Goal: Task Accomplishment & Management: Use online tool/utility

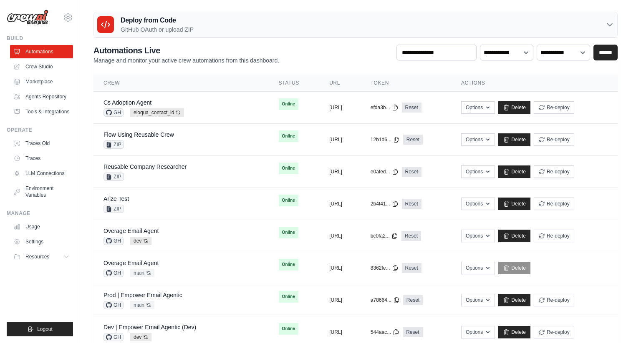
scroll to position [28, 0]
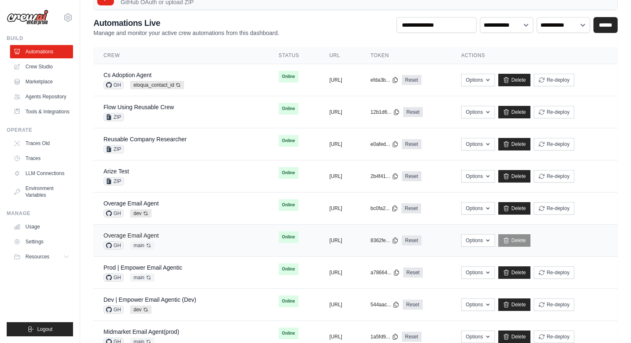
click at [129, 236] on link "Overage Email Agent" at bounding box center [130, 235] width 55 height 7
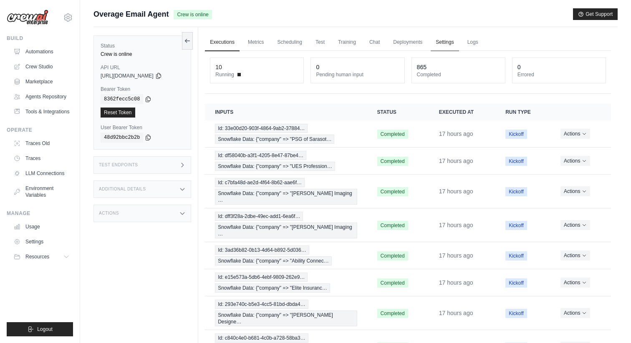
click at [439, 42] on link "Settings" at bounding box center [445, 43] width 28 height 18
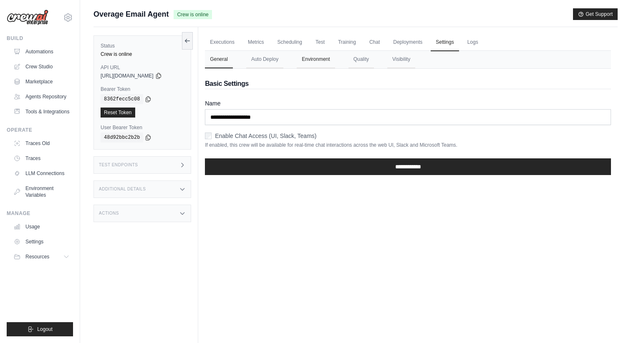
click at [317, 67] on button "Environment" at bounding box center [316, 60] width 38 height 18
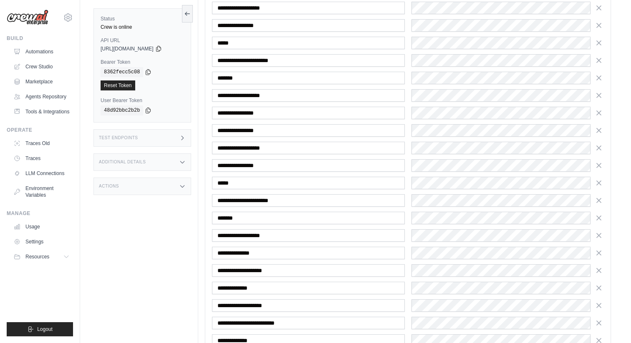
scroll to position [606, 0]
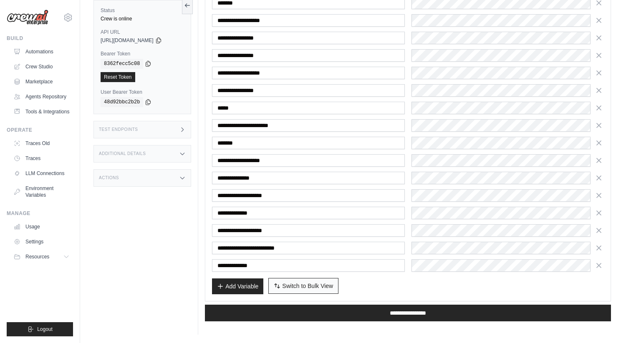
click at [295, 282] on span "Switch to Bulk View" at bounding box center [307, 286] width 51 height 8
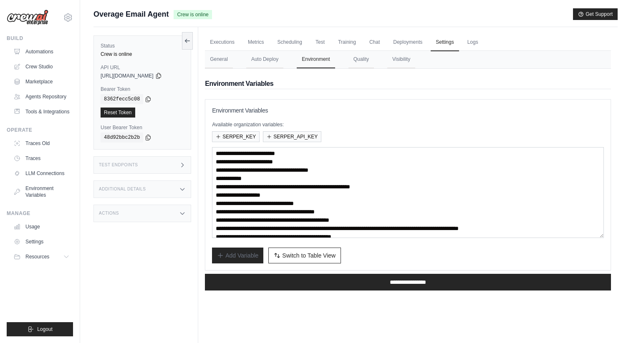
scroll to position [21, 0]
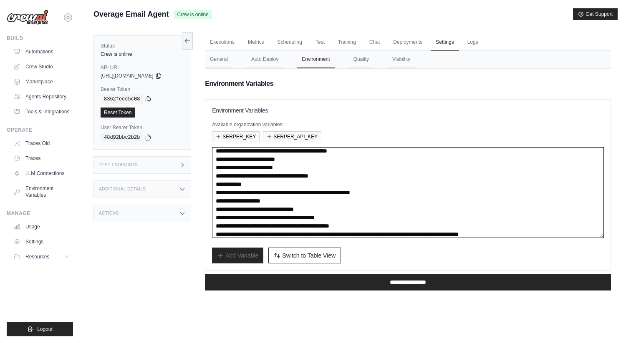
drag, startPoint x: 375, startPoint y: 177, endPoint x: 305, endPoint y: 178, distance: 70.1
click at [305, 178] on textarea "**********" at bounding box center [408, 192] width 392 height 91
paste textarea "**********"
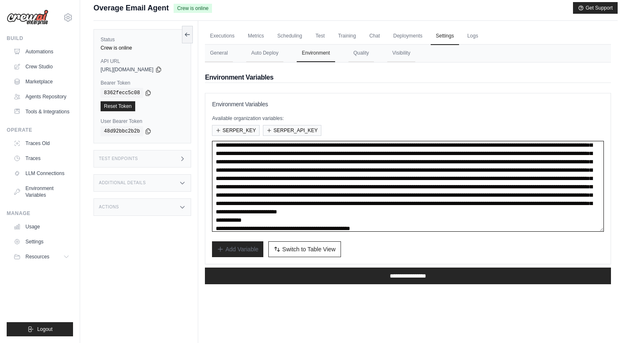
scroll to position [167, 0]
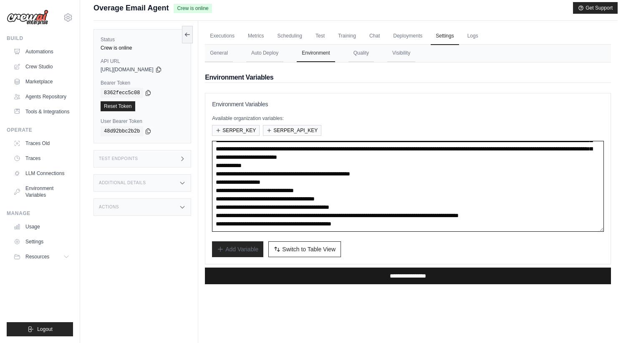
type textarea "**********"
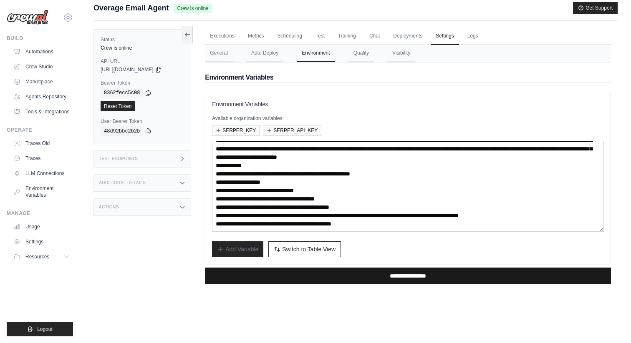
click at [327, 277] on input "**********" at bounding box center [408, 276] width 406 height 17
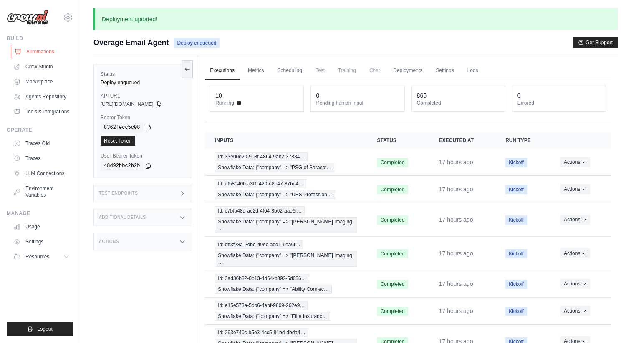
click at [53, 52] on link "Automations" at bounding box center [42, 51] width 63 height 13
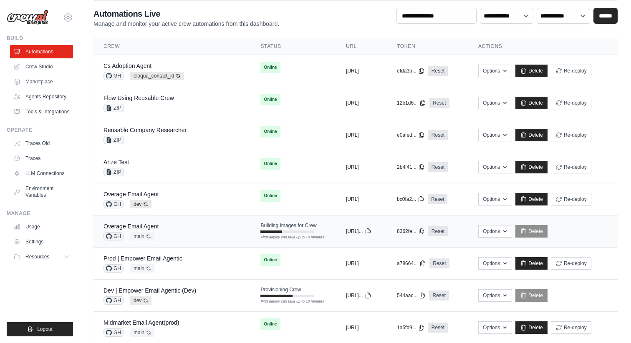
scroll to position [38, 0]
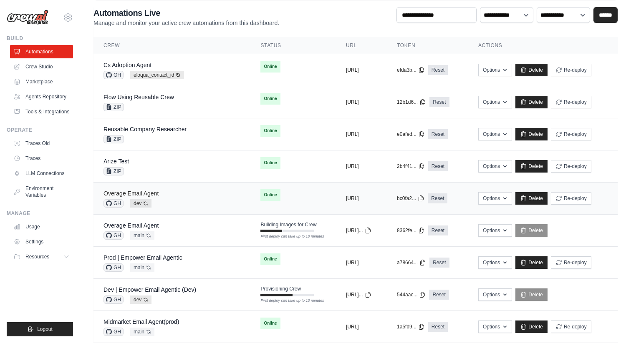
click at [149, 190] on link "Overage Email Agent" at bounding box center [130, 193] width 55 height 7
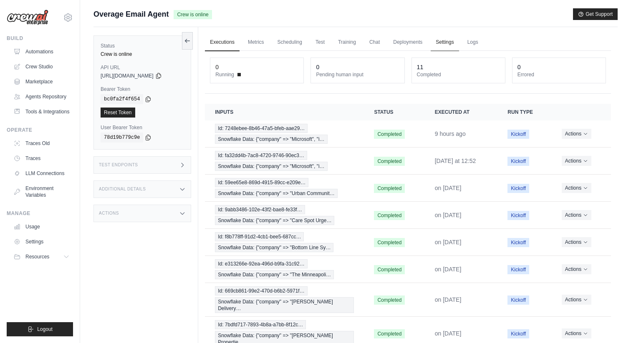
click at [435, 41] on link "Settings" at bounding box center [445, 43] width 28 height 18
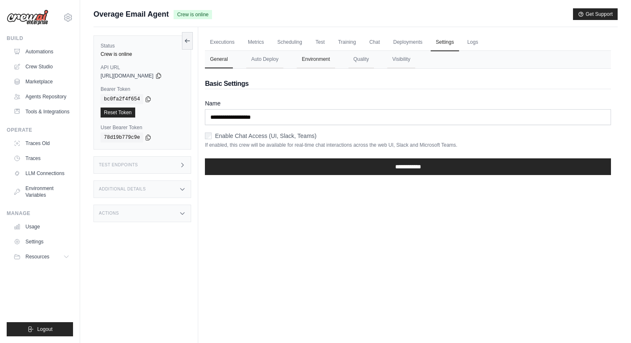
click at [313, 63] on button "Environment" at bounding box center [316, 60] width 38 height 18
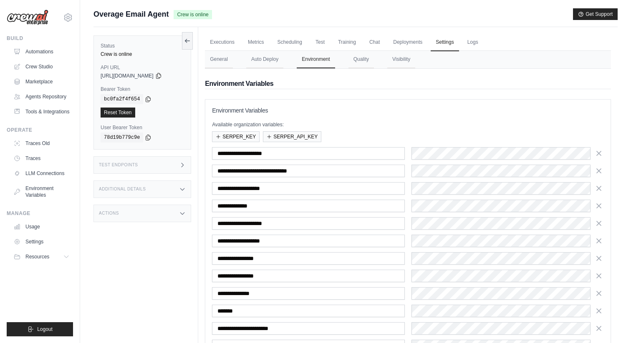
scroll to position [133, 0]
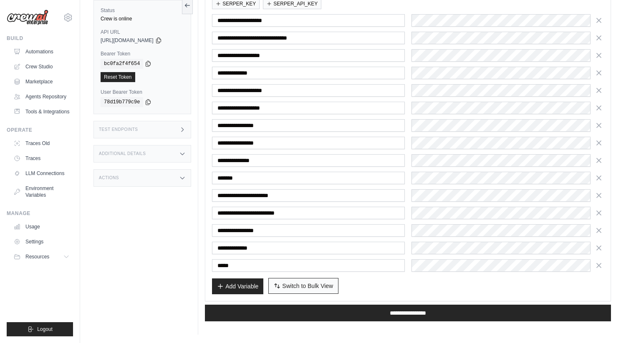
click at [296, 287] on span "Switch to Bulk View" at bounding box center [307, 286] width 51 height 8
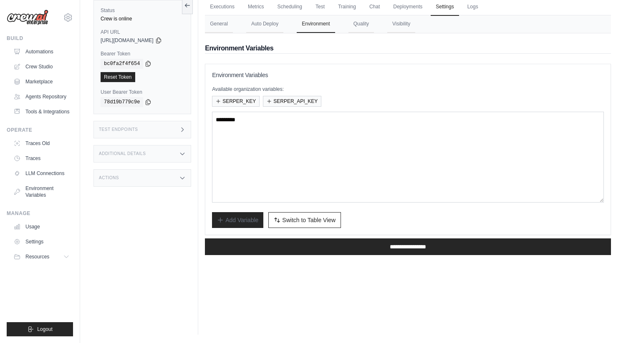
scroll to position [175, 0]
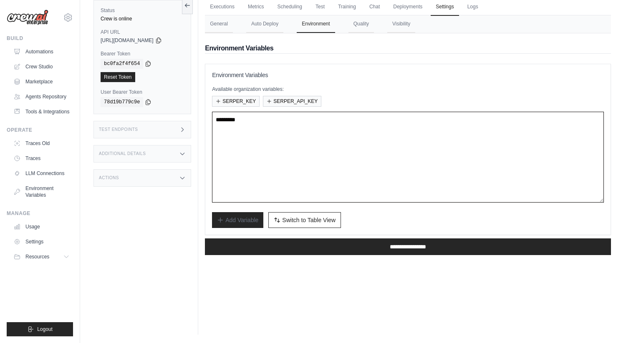
click at [275, 154] on textarea at bounding box center [408, 157] width 392 height 91
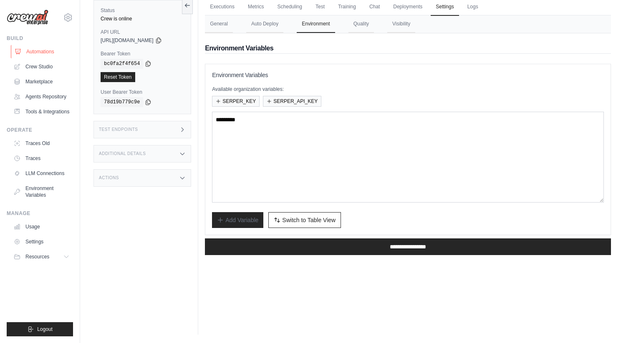
click at [57, 53] on link "Automations" at bounding box center [42, 51] width 63 height 13
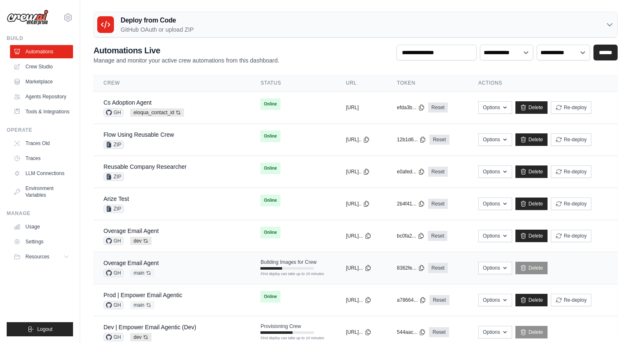
click at [143, 260] on div "Overage Email Agent" at bounding box center [130, 263] width 55 height 8
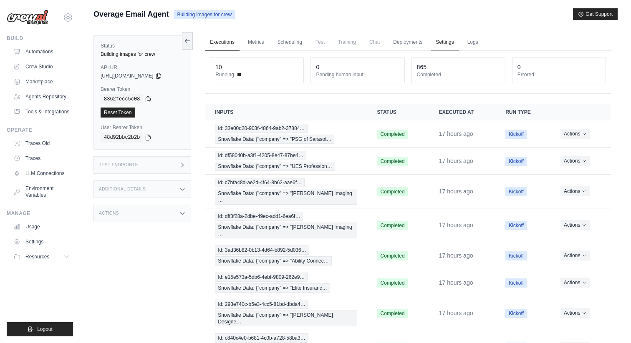
click at [441, 43] on link "Settings" at bounding box center [445, 43] width 28 height 18
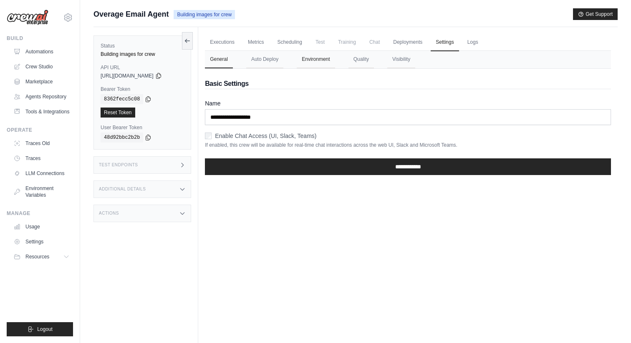
click at [316, 61] on button "Environment" at bounding box center [316, 60] width 38 height 18
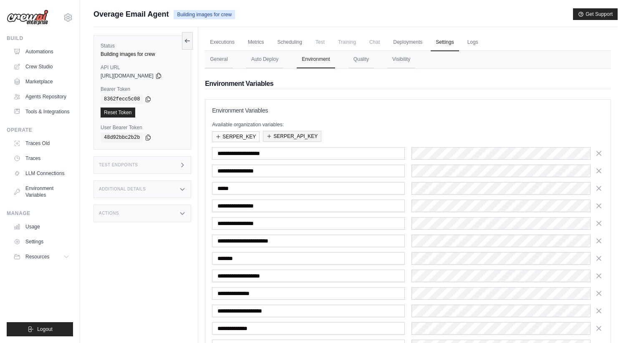
scroll to position [116, 0]
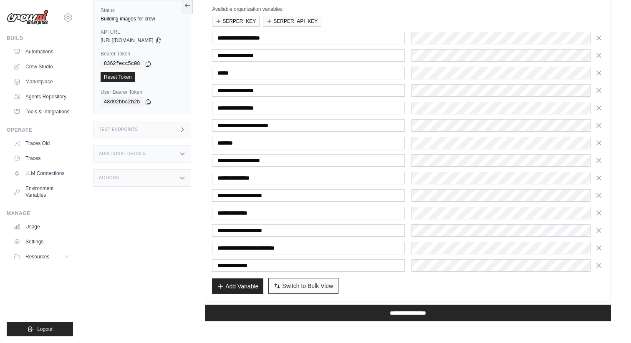
click at [298, 288] on span "Switch to Bulk View" at bounding box center [307, 286] width 51 height 8
type textarea "**********"
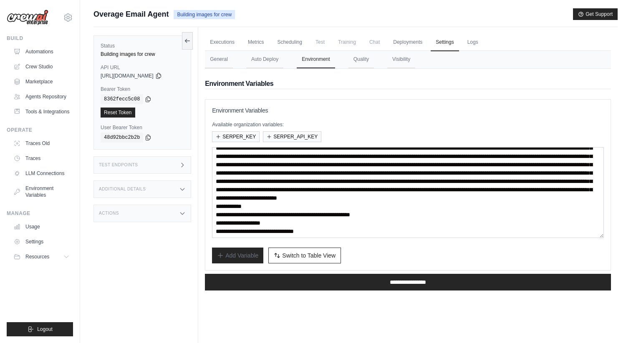
scroll to position [167, 0]
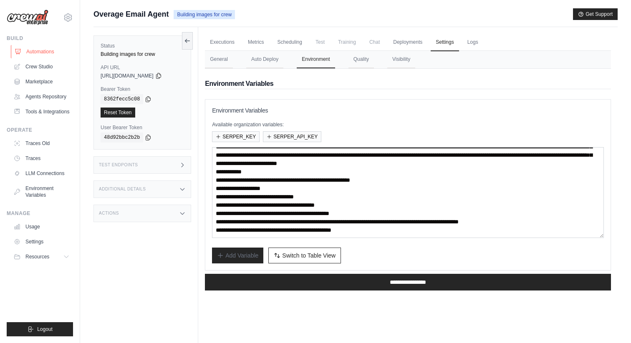
click at [59, 45] on link "Automations" at bounding box center [42, 51] width 63 height 13
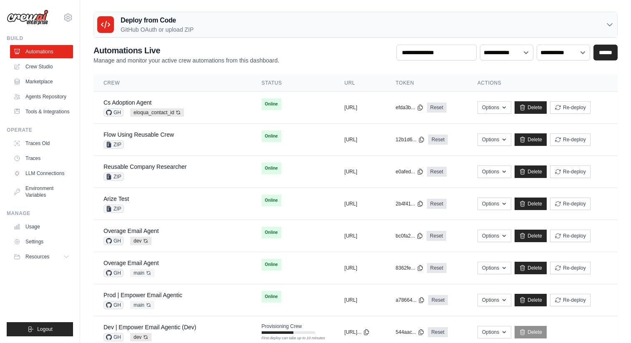
click at [202, 26] on div "Deploy from Code GitHub OAuth or upload ZIP" at bounding box center [355, 24] width 523 height 25
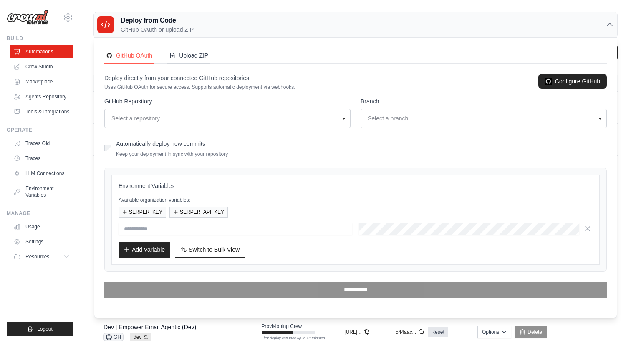
click at [199, 54] on div "Upload ZIP" at bounding box center [188, 55] width 39 height 8
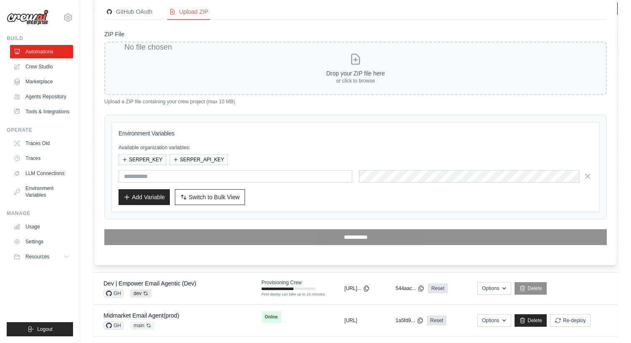
scroll to position [45, 0]
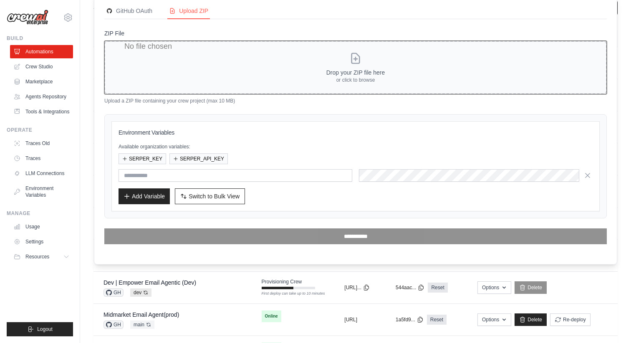
click at [356, 65] on input "ZIP File" at bounding box center [355, 67] width 502 height 53
type input "**********"
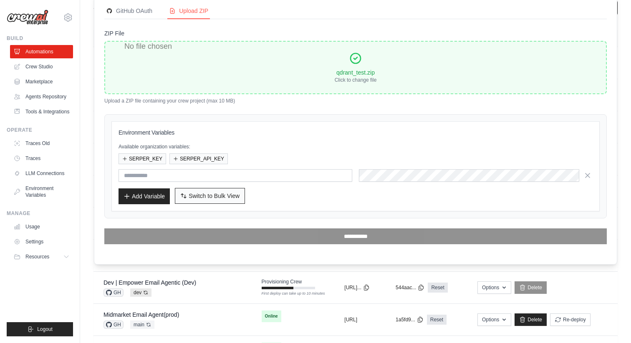
click at [201, 192] on span "Switch to Bulk View" at bounding box center [214, 196] width 51 height 8
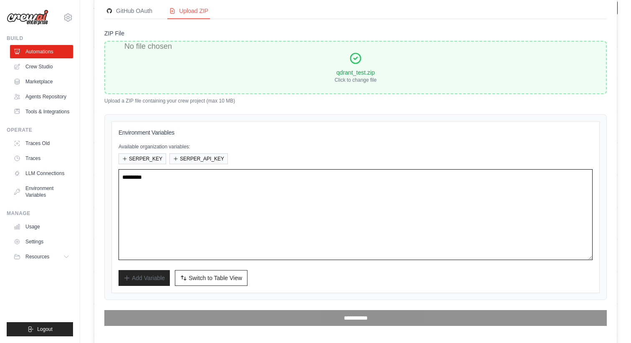
click at [210, 184] on textarea at bounding box center [356, 214] width 474 height 91
paste textarea "**********"
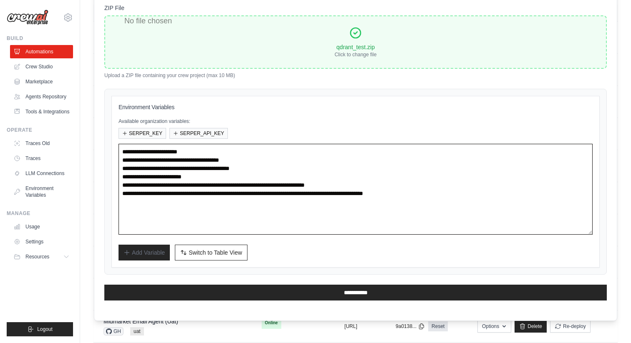
scroll to position [74, 0]
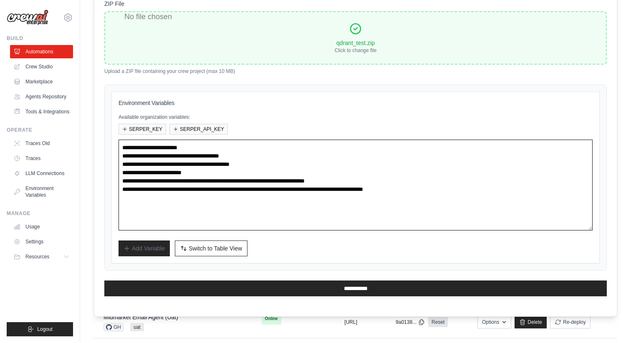
click at [246, 193] on textarea "**********" at bounding box center [356, 185] width 474 height 91
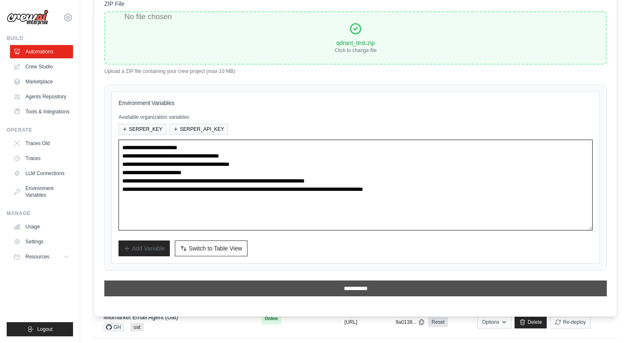
type textarea "**********"
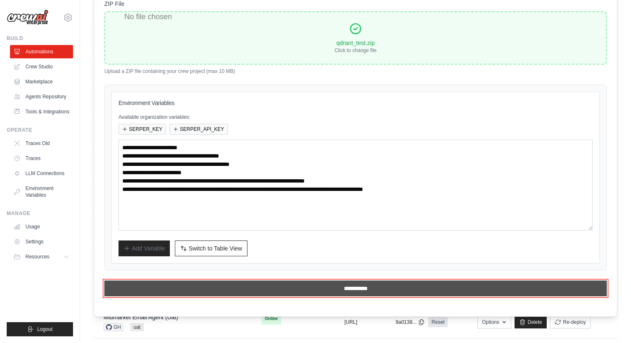
click at [234, 290] on input "**********" at bounding box center [355, 289] width 502 height 16
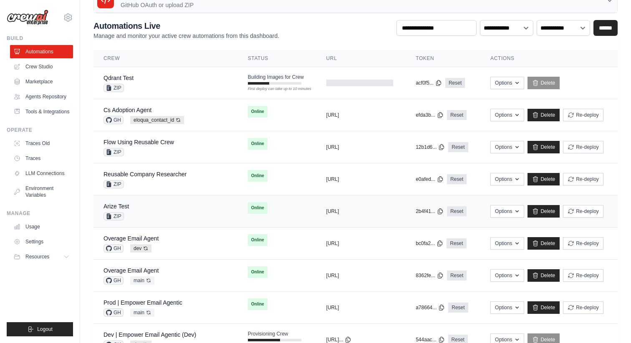
scroll to position [35, 0]
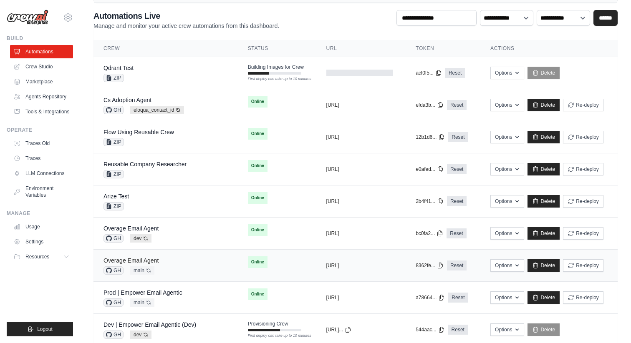
click at [152, 260] on link "Overage Email Agent" at bounding box center [130, 260] width 55 height 7
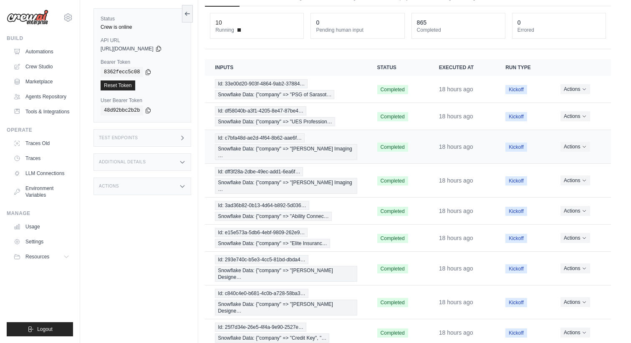
scroll to position [28, 0]
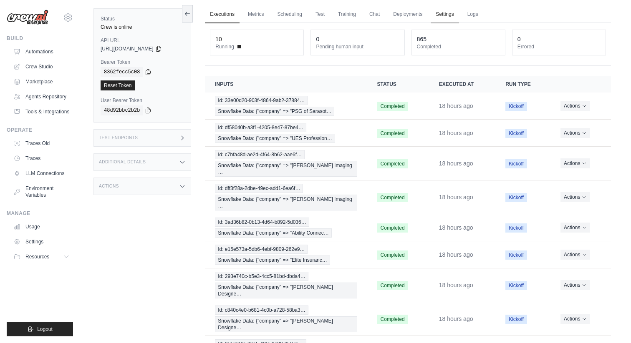
click at [440, 12] on link "Settings" at bounding box center [445, 15] width 28 height 18
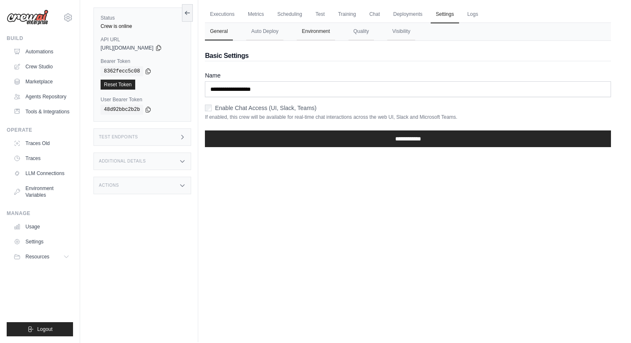
click at [306, 32] on button "Environment" at bounding box center [316, 32] width 38 height 18
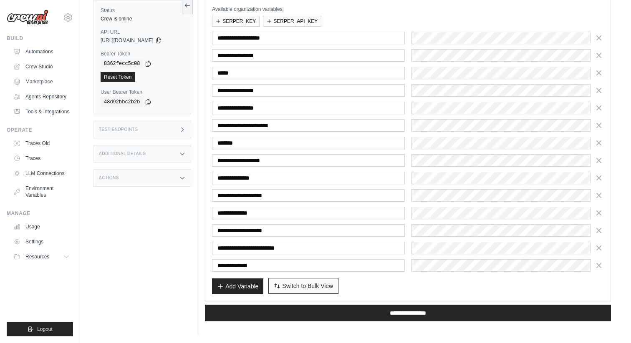
click at [310, 286] on span "Switch to Bulk View" at bounding box center [307, 286] width 51 height 8
type textarea "**********"
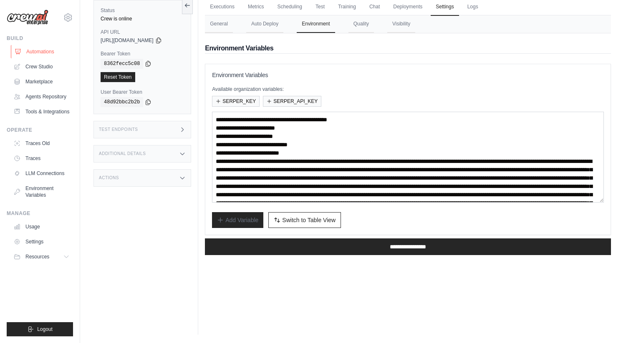
click at [53, 50] on link "Automations" at bounding box center [42, 51] width 63 height 13
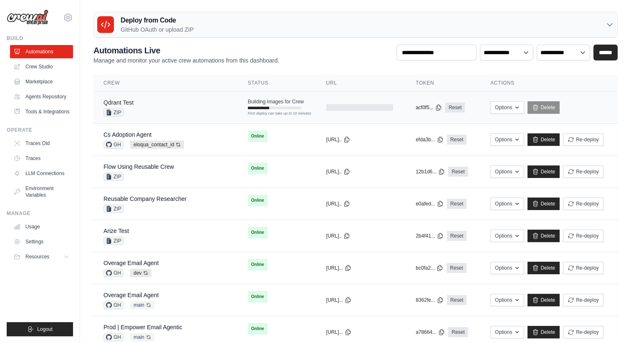
click at [129, 103] on link "Qdrant Test" at bounding box center [118, 102] width 30 height 7
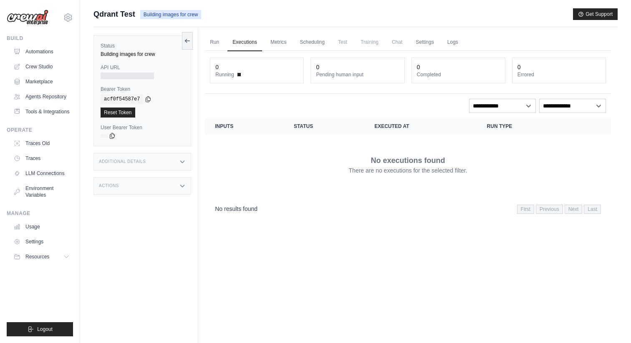
click at [42, 60] on ul "Automations Crew Studio Marketplace Agents Repository Tools & Integrations" at bounding box center [41, 81] width 63 height 73
click at [50, 53] on link "Automations" at bounding box center [42, 51] width 63 height 13
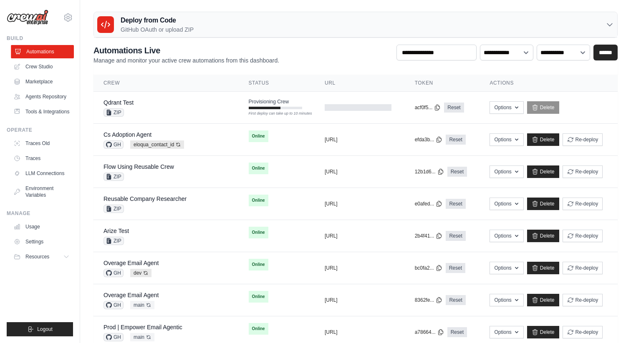
click at [54, 58] on link "Automations" at bounding box center [42, 51] width 63 height 13
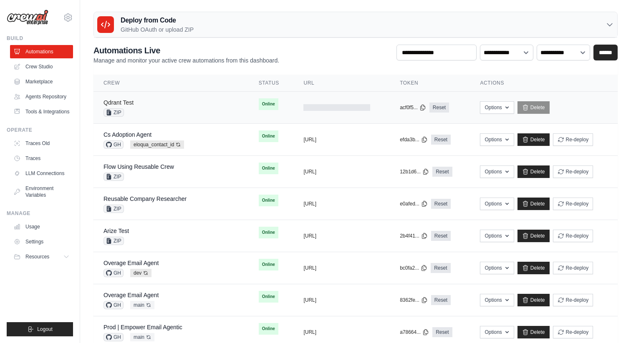
click at [126, 103] on link "Qdrant Test" at bounding box center [118, 102] width 30 height 7
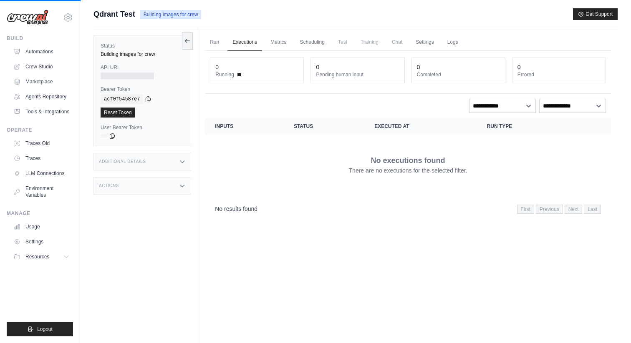
click at [145, 187] on div "Actions" at bounding box center [142, 186] width 98 height 18
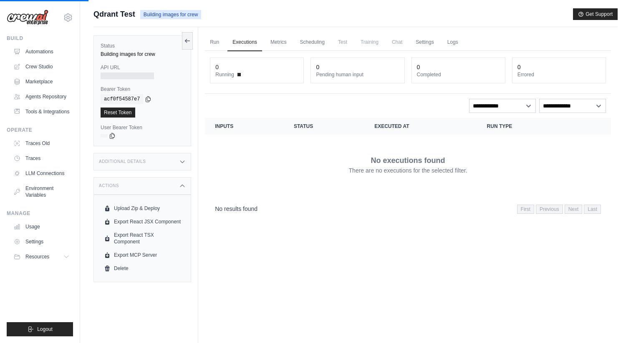
click at [169, 164] on div "Additional Details" at bounding box center [142, 162] width 98 height 18
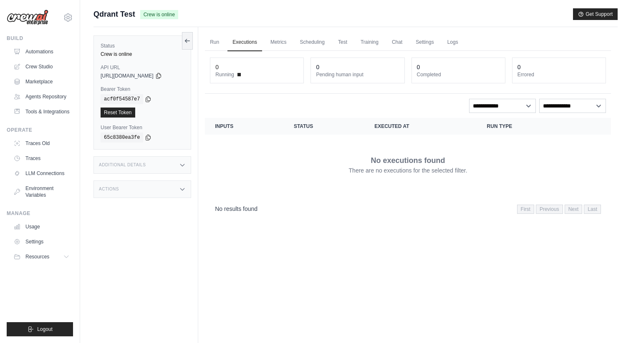
click at [152, 169] on div "Additional Details" at bounding box center [142, 165] width 98 height 18
click at [147, 194] on div "Actions" at bounding box center [142, 190] width 98 height 18
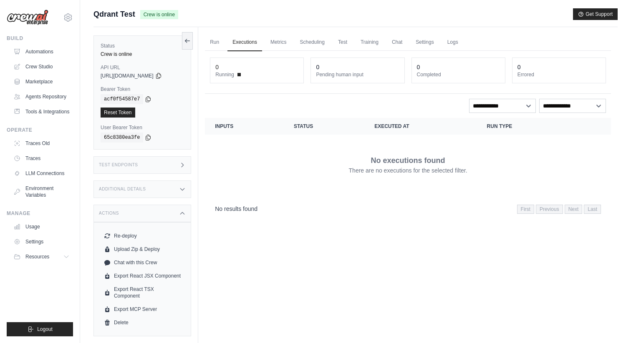
click at [152, 209] on div "Actions" at bounding box center [142, 214] width 98 height 18
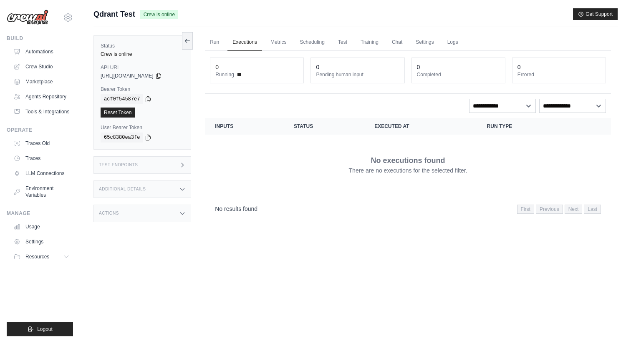
click at [162, 168] on div "Test Endpoints" at bounding box center [142, 165] width 98 height 18
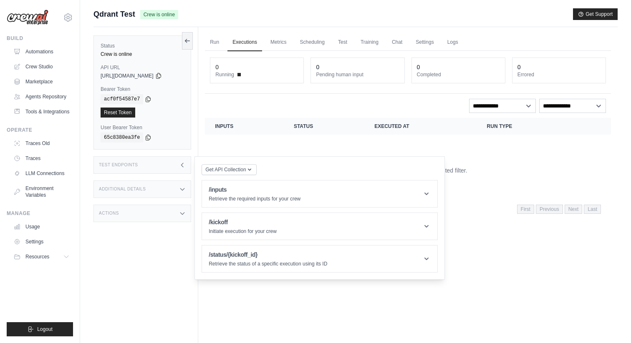
click at [162, 168] on div "Test Endpoints" at bounding box center [142, 165] width 98 height 18
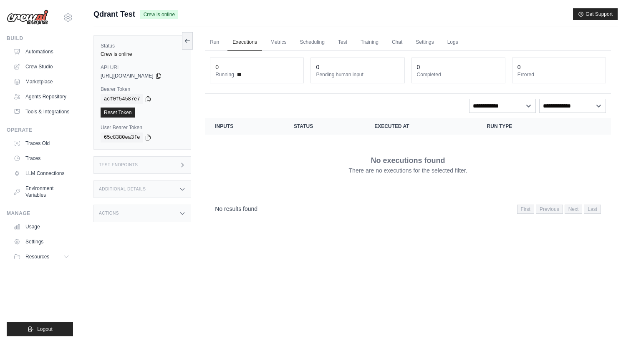
click at [174, 163] on div "Test Endpoints" at bounding box center [142, 165] width 98 height 18
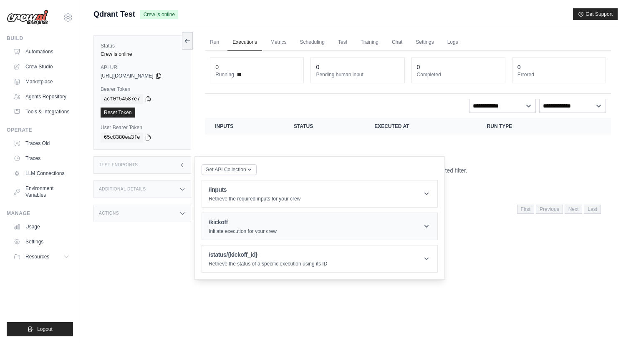
click at [250, 227] on div "/kickoff Initiate execution for your crew" at bounding box center [243, 226] width 68 height 17
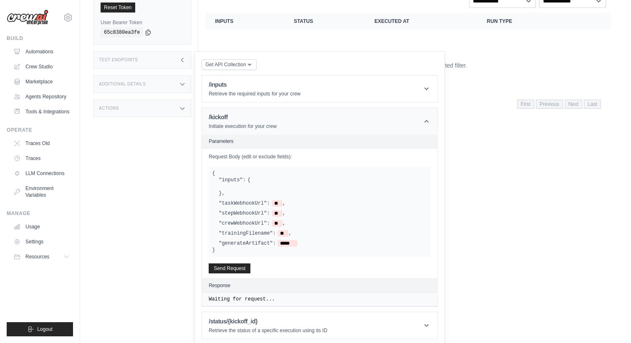
scroll to position [108, 0]
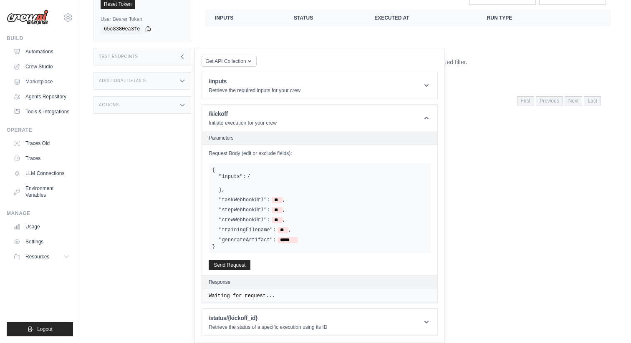
click at [240, 183] on div at bounding box center [323, 183] width 209 height 7
click at [223, 184] on div at bounding box center [323, 183] width 209 height 7
click at [228, 176] on label ""inputs":" at bounding box center [232, 177] width 27 height 7
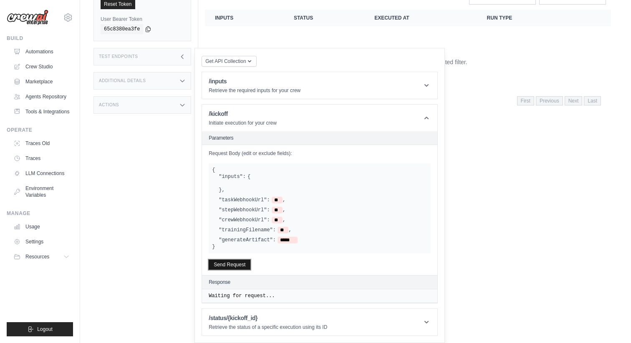
click at [231, 263] on button "Send Request" at bounding box center [230, 265] width 42 height 10
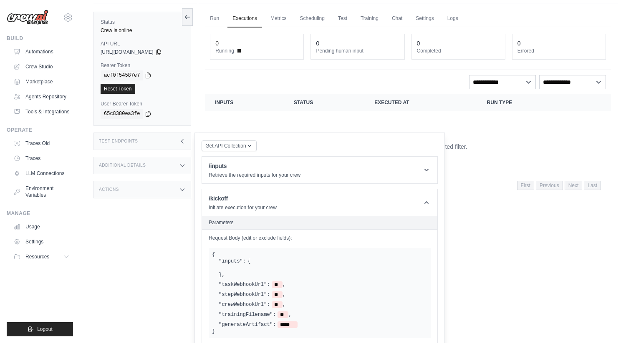
scroll to position [0, 0]
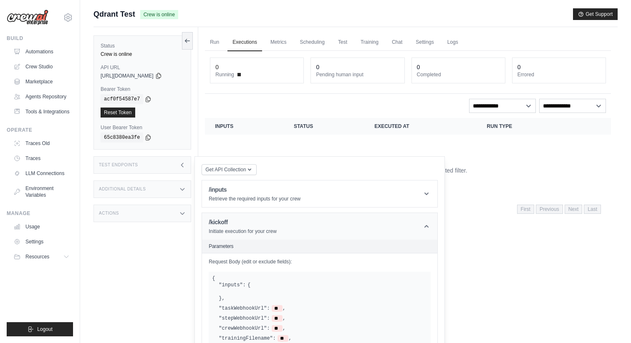
click at [427, 226] on icon at bounding box center [426, 226] width 8 height 8
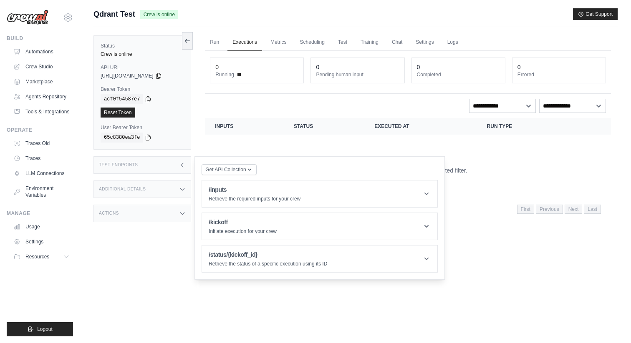
click at [258, 149] on div "No executions found There are no executions for the selected filter." at bounding box center [408, 164] width 386 height 47
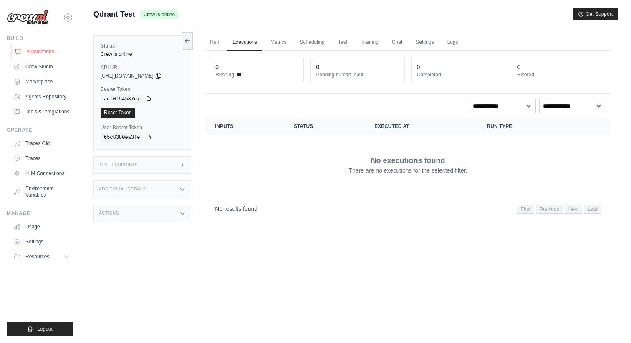
click at [51, 52] on link "Automations" at bounding box center [42, 51] width 63 height 13
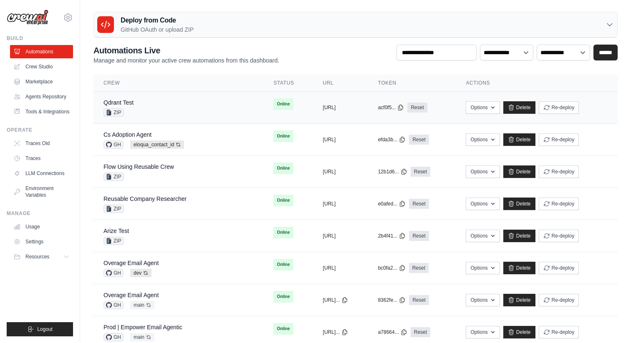
click at [136, 108] on div "Qdrant Test ZIP" at bounding box center [178, 107] width 150 height 18
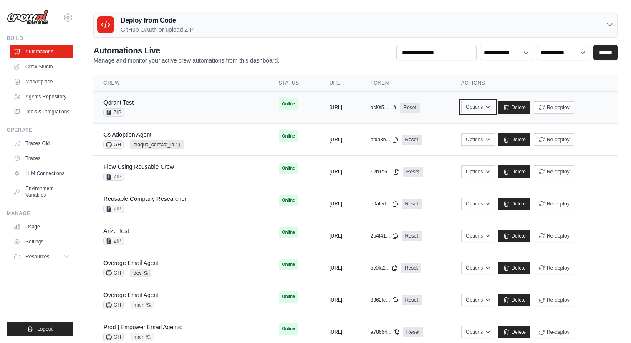
click at [495, 112] on button "Options" at bounding box center [478, 107] width 34 height 13
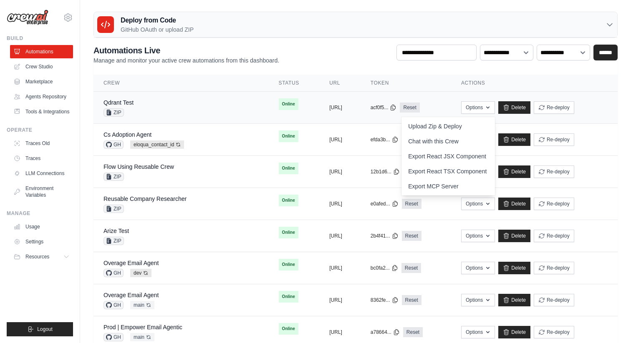
click at [493, 129] on form "Upload Zip & Deploy" at bounding box center [447, 126] width 93 height 15
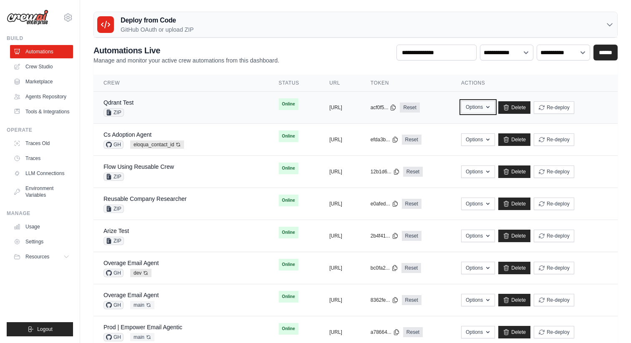
click at [495, 107] on button "Options" at bounding box center [478, 107] width 34 height 13
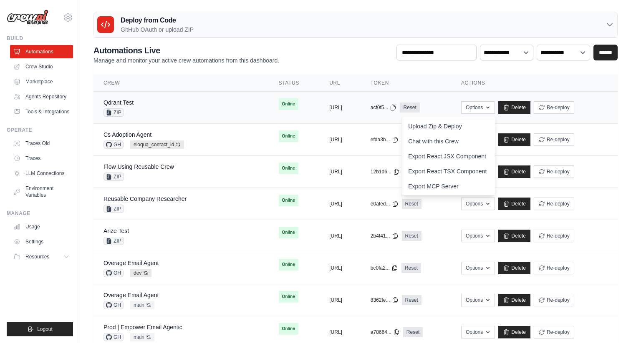
click at [495, 124] on form "Upload Zip & Deploy" at bounding box center [447, 126] width 93 height 15
click at [458, 124] on button "Upload Zip & Deploy" at bounding box center [434, 126] width 67 height 15
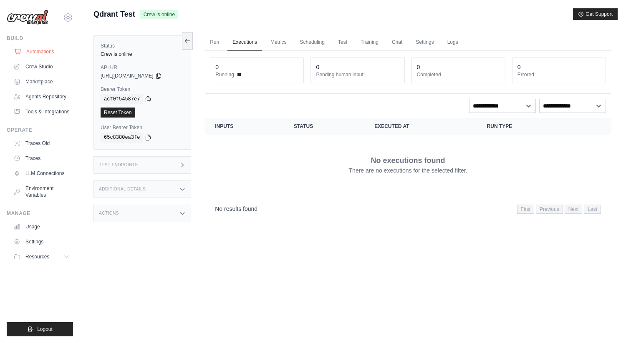
click at [49, 50] on link "Automations" at bounding box center [42, 51] width 63 height 13
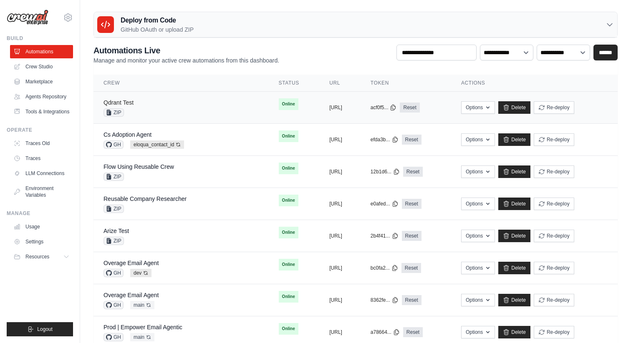
click at [119, 103] on link "Qdrant Test" at bounding box center [118, 102] width 30 height 7
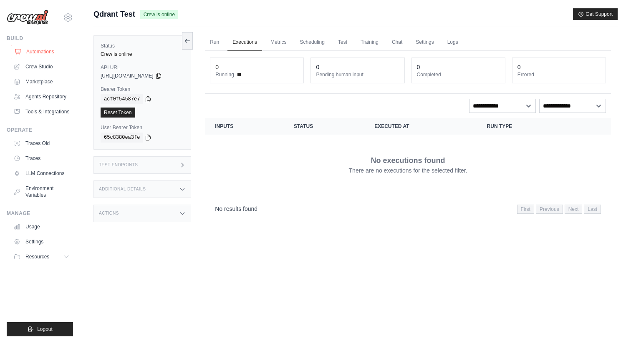
click at [55, 53] on link "Automations" at bounding box center [42, 51] width 63 height 13
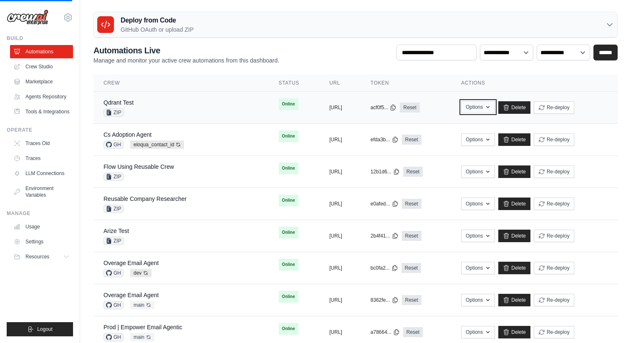
click at [495, 103] on button "Options" at bounding box center [478, 107] width 34 height 13
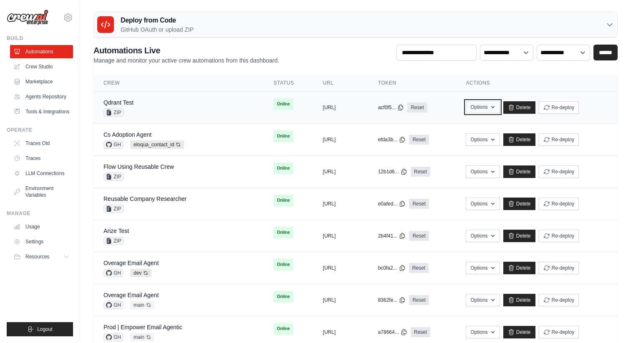
click at [499, 106] on button "Options" at bounding box center [483, 107] width 34 height 13
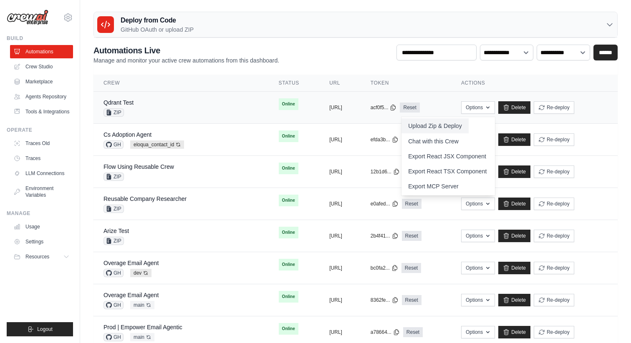
click at [468, 124] on button "Upload Zip & Deploy" at bounding box center [434, 126] width 67 height 15
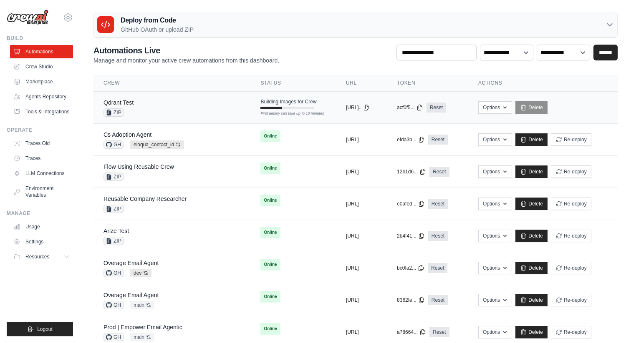
click at [131, 101] on link "Qdrant Test" at bounding box center [118, 102] width 30 height 7
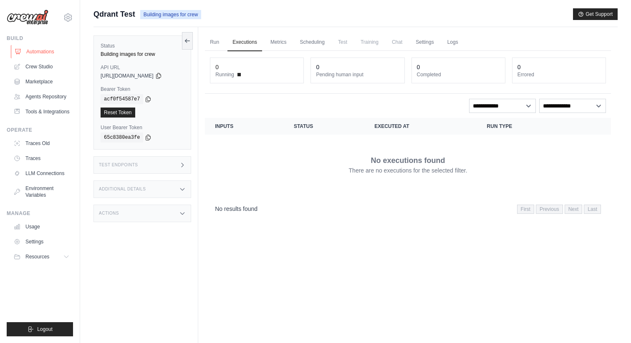
click at [55, 52] on link "Automations" at bounding box center [42, 51] width 63 height 13
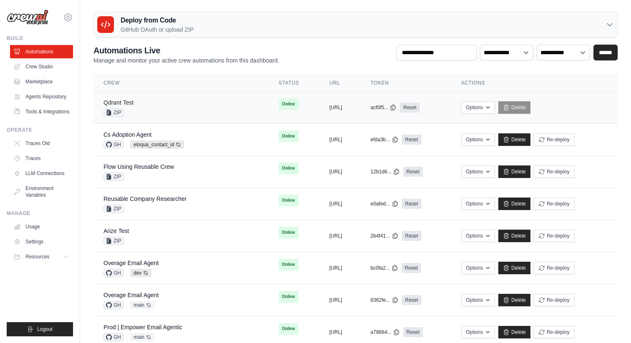
click at [127, 101] on link "Qdrant Test" at bounding box center [118, 102] width 30 height 7
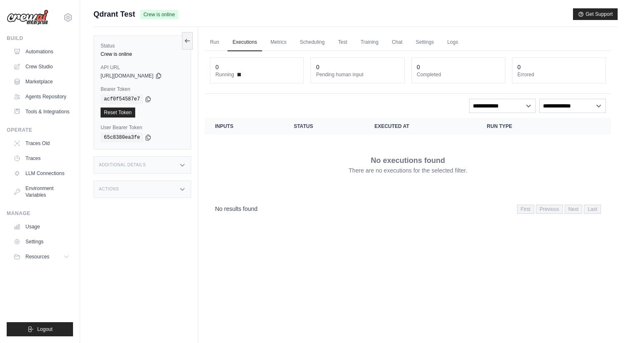
click at [170, 171] on div "Additional Details" at bounding box center [142, 165] width 98 height 18
click at [147, 241] on div "Actions" at bounding box center [142, 239] width 98 height 18
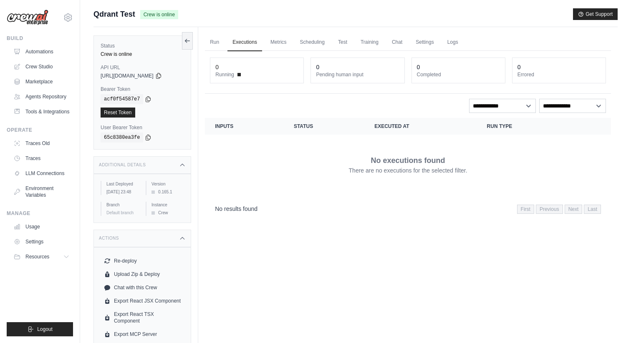
click at [164, 162] on div "Additional Details" at bounding box center [142, 165] width 98 height 18
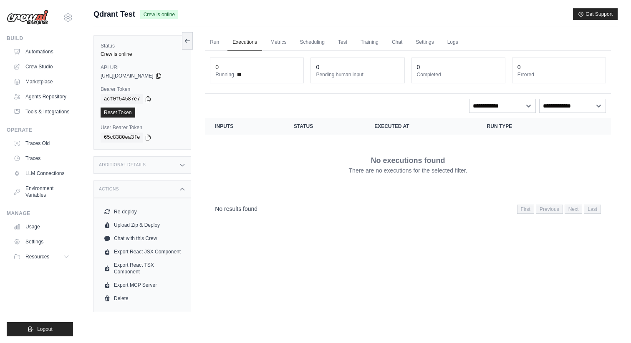
click at [172, 187] on div "Actions" at bounding box center [142, 190] width 98 height 18
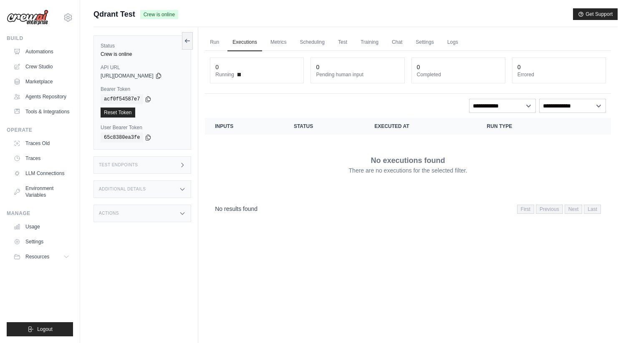
click at [149, 161] on div "Test Endpoints" at bounding box center [142, 165] width 98 height 18
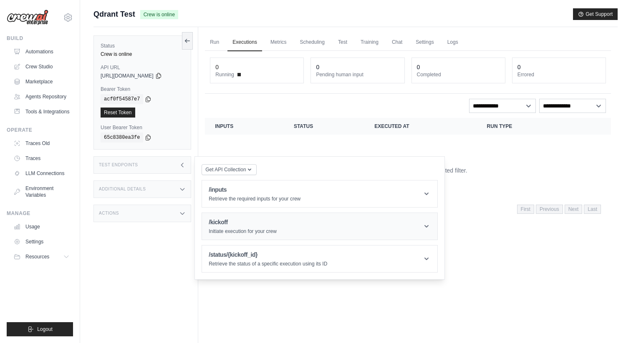
click at [244, 221] on h1 "/kickoff" at bounding box center [243, 222] width 68 height 8
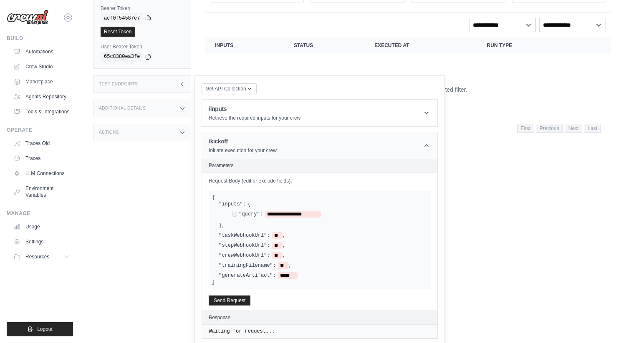
scroll to position [116, 0]
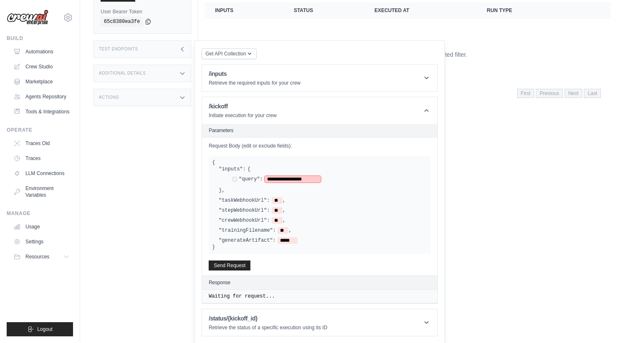
click at [282, 182] on span "**********" at bounding box center [293, 179] width 56 height 7
drag, startPoint x: 315, startPoint y: 179, endPoint x: 270, endPoint y: 180, distance: 44.7
click at [270, 180] on span "**********" at bounding box center [293, 179] width 56 height 7
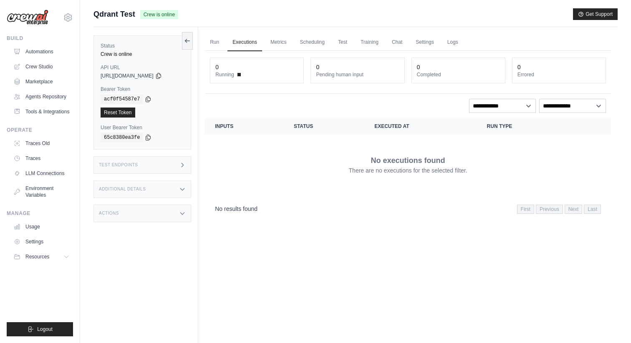
click at [147, 164] on div "Test Endpoints" at bounding box center [142, 165] width 98 height 18
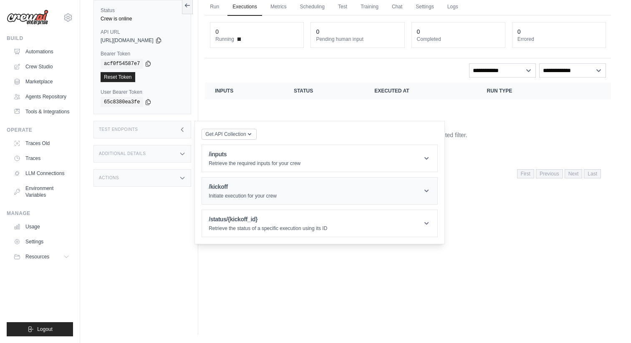
click at [219, 186] on h1 "/kickoff" at bounding box center [243, 187] width 68 height 8
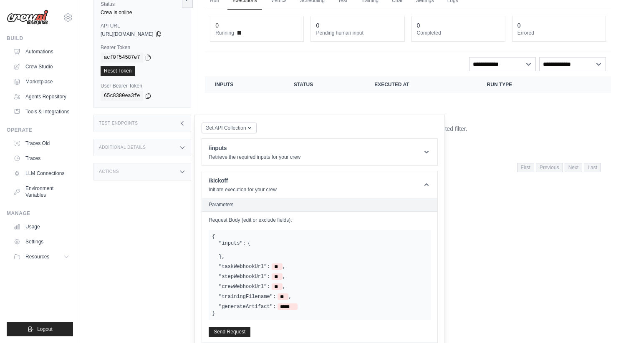
scroll to position [108, 0]
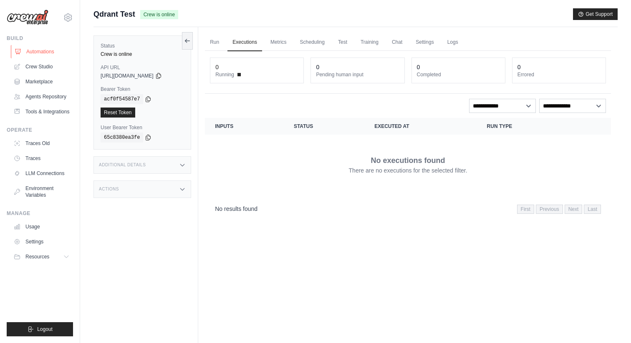
click at [49, 52] on link "Automations" at bounding box center [42, 51] width 63 height 13
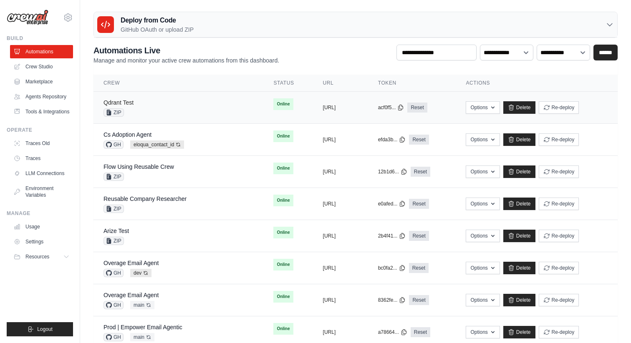
click at [131, 100] on link "Qdrant Test" at bounding box center [118, 102] width 30 height 7
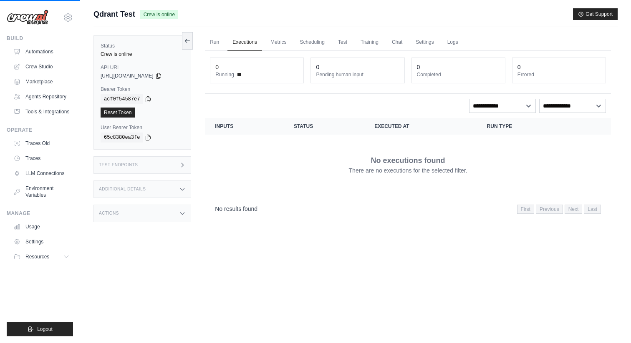
click at [158, 163] on div "Test Endpoints" at bounding box center [142, 165] width 98 height 18
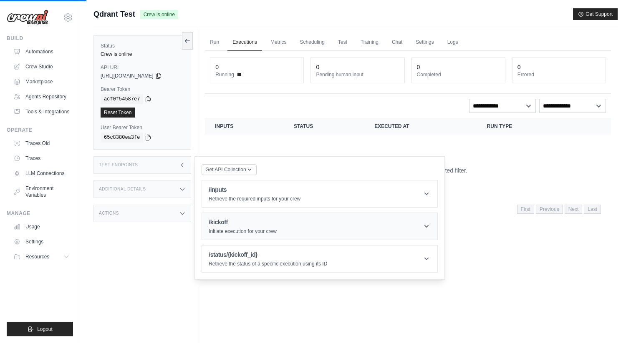
click at [233, 230] on p "Initiate execution for your crew" at bounding box center [243, 231] width 68 height 7
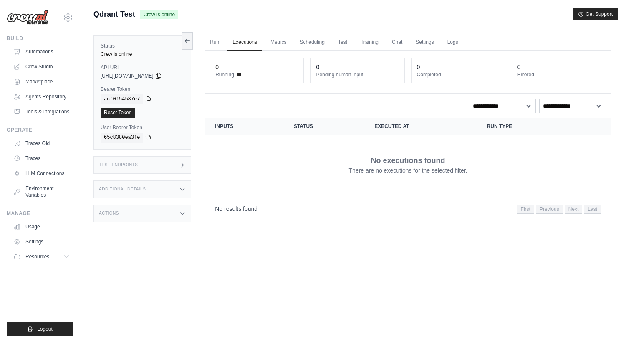
click at [167, 166] on div "Test Endpoints" at bounding box center [142, 165] width 98 height 18
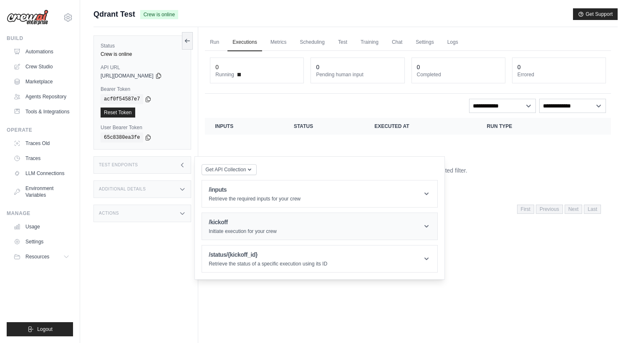
click at [221, 223] on h1 "/kickoff" at bounding box center [243, 222] width 68 height 8
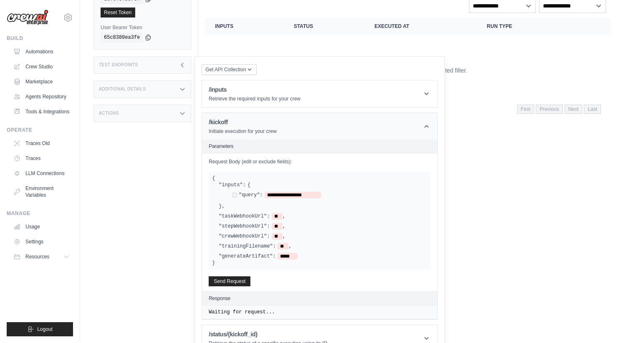
scroll to position [116, 0]
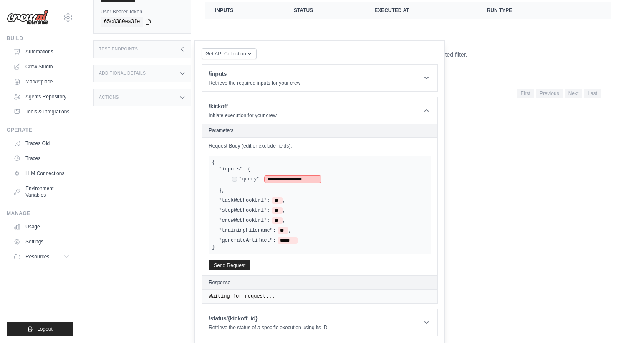
click at [298, 179] on span "**********" at bounding box center [293, 179] width 56 height 7
drag, startPoint x: 316, startPoint y: 181, endPoint x: 271, endPoint y: 181, distance: 45.1
click at [271, 181] on span "**********" at bounding box center [293, 179] width 56 height 7
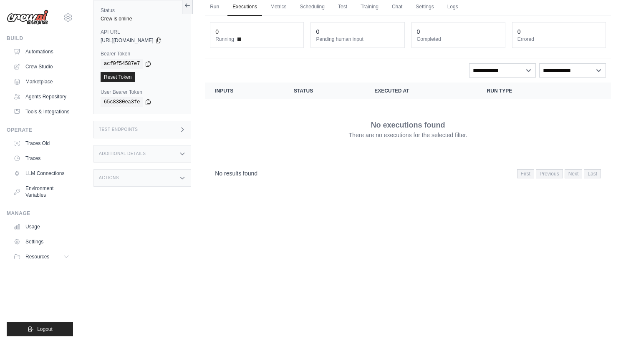
click at [177, 124] on div "Test Endpoints" at bounding box center [142, 130] width 98 height 18
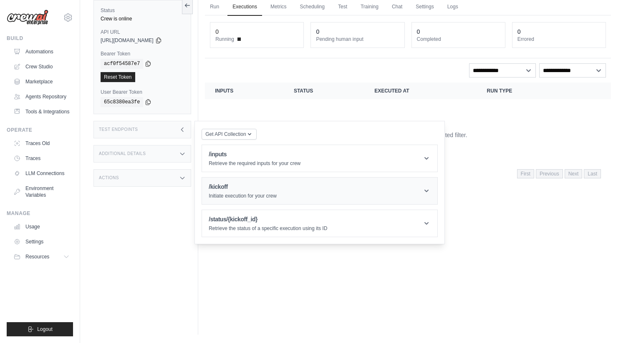
click at [223, 187] on h1 "/kickoff" at bounding box center [243, 187] width 68 height 8
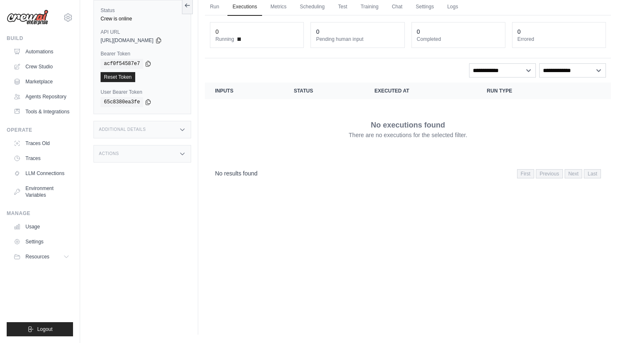
click at [150, 172] on div "Status Crew is online API URL copied [URL][DOMAIN_NAME] Bearer Token copied acf…" at bounding box center [145, 163] width 105 height 343
click at [164, 131] on div "Test Endpoints" at bounding box center [142, 130] width 98 height 18
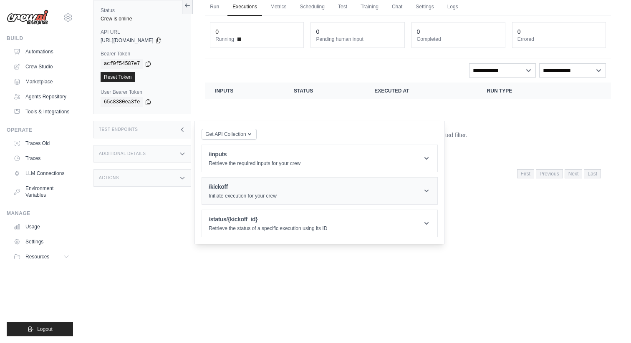
click at [228, 193] on p "Initiate execution for your crew" at bounding box center [243, 196] width 68 height 7
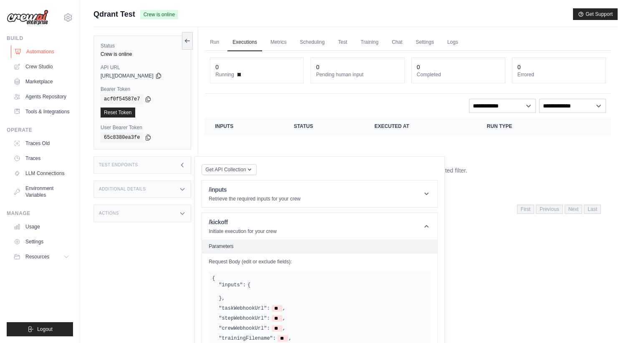
click at [52, 51] on link "Automations" at bounding box center [42, 51] width 63 height 13
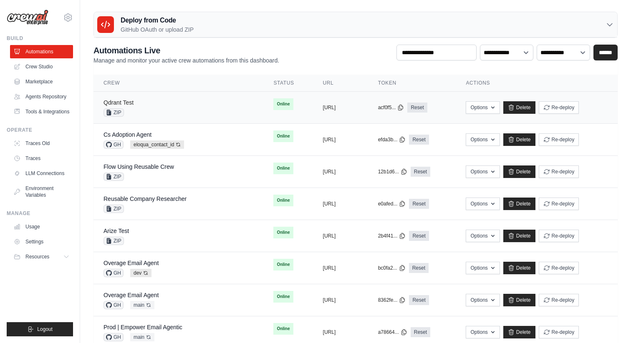
click at [131, 103] on link "Qdrant Test" at bounding box center [118, 102] width 30 height 7
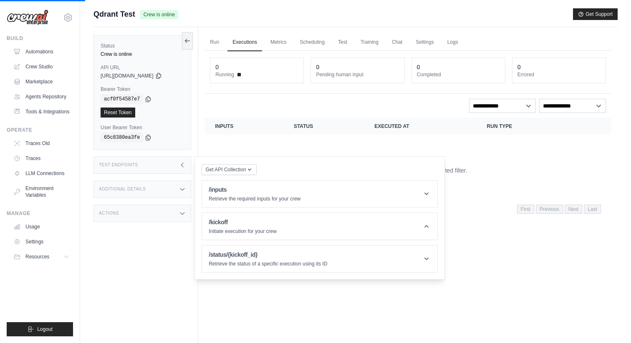
click at [149, 233] on div "Status Crew is online API URL copied https://qdrant-test-cfb13391-1b6b-4b16-bcc…" at bounding box center [145, 198] width 105 height 343
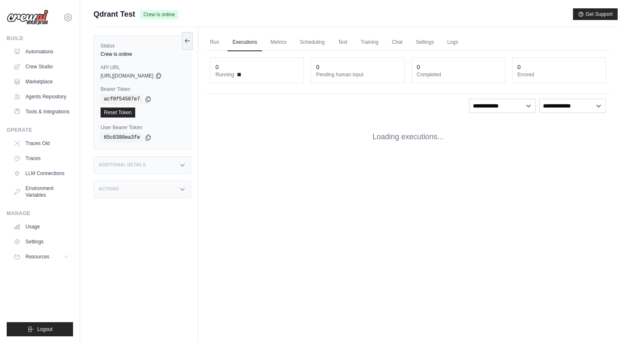
click at [174, 164] on div "Additional Details" at bounding box center [142, 165] width 98 height 18
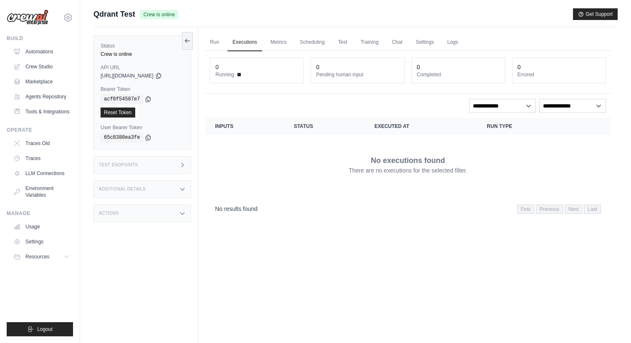
click at [169, 171] on div "Test Endpoints" at bounding box center [142, 165] width 98 height 18
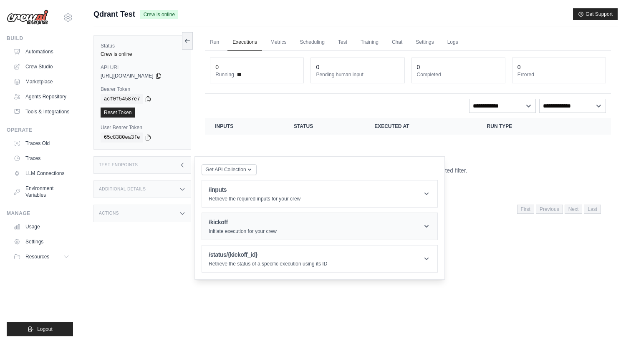
click at [215, 227] on h1 "/kickoff" at bounding box center [243, 222] width 68 height 8
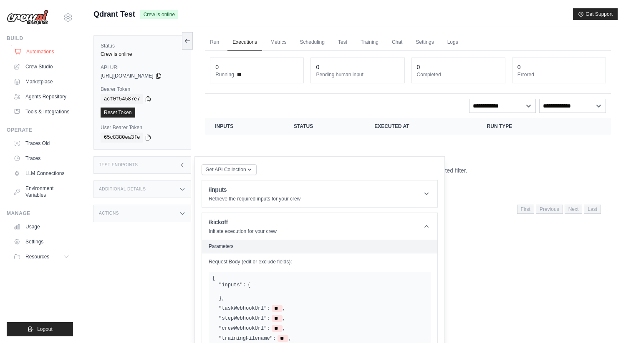
click at [42, 53] on link "Automations" at bounding box center [42, 51] width 63 height 13
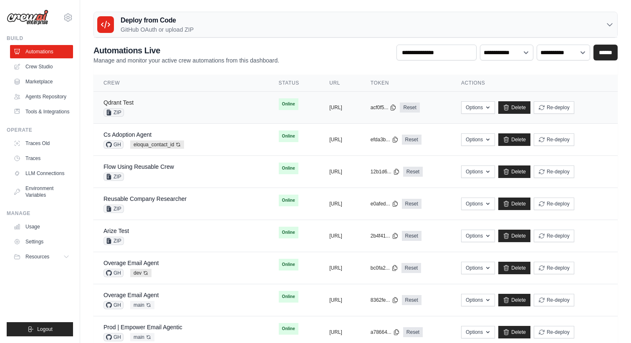
click at [130, 104] on link "Qdrant Test" at bounding box center [118, 102] width 30 height 7
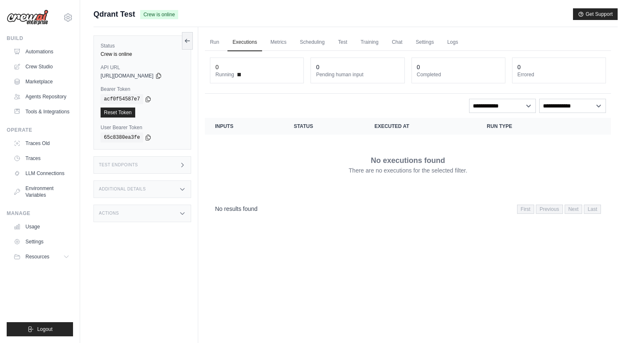
click at [160, 165] on div "Test Endpoints" at bounding box center [142, 165] width 98 height 18
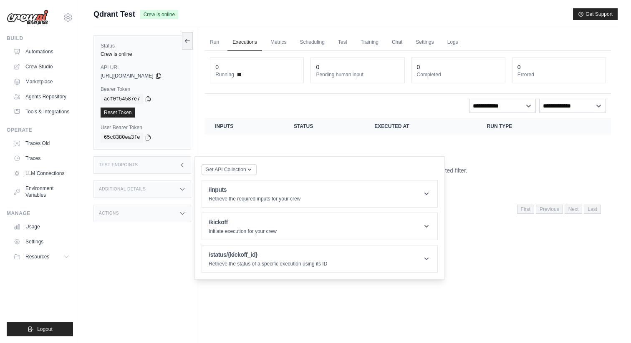
scroll to position [35, 0]
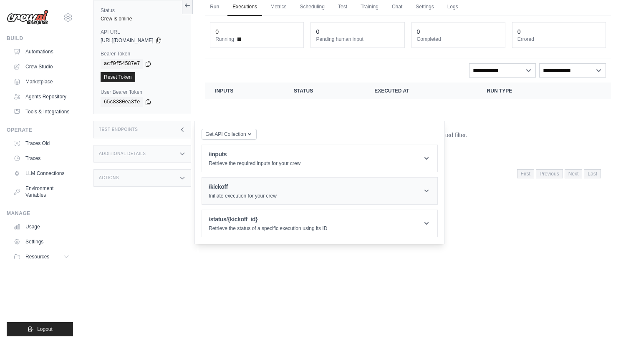
click at [244, 184] on h1 "/kickoff" at bounding box center [243, 187] width 68 height 8
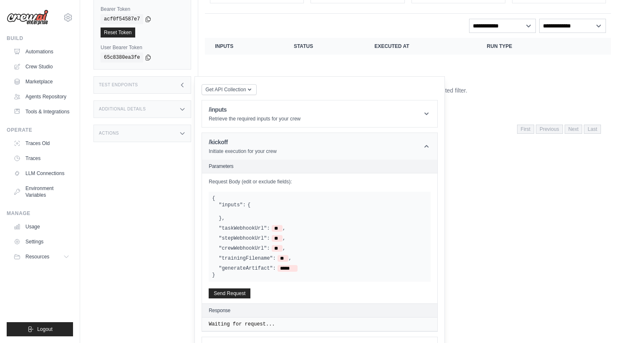
scroll to position [108, 0]
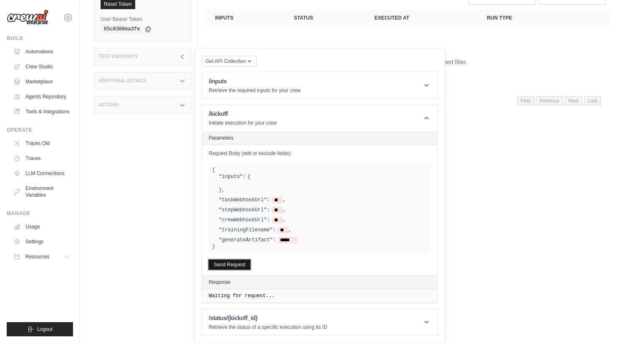
click at [234, 263] on button "Send Request" at bounding box center [230, 265] width 42 height 10
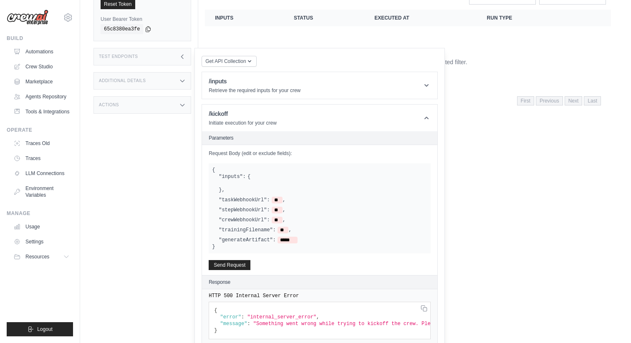
scroll to position [0, 0]
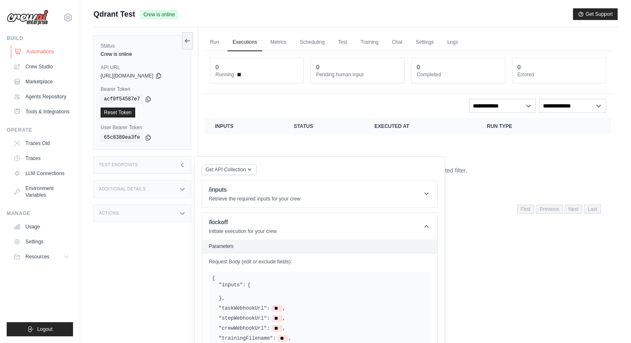
click at [53, 48] on link "Automations" at bounding box center [42, 51] width 63 height 13
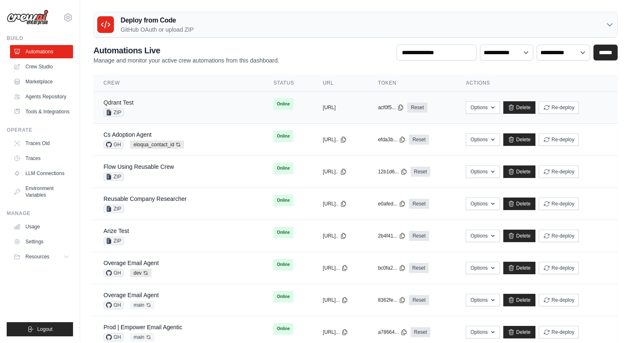
click at [131, 101] on link "Qdrant Test" at bounding box center [118, 102] width 30 height 7
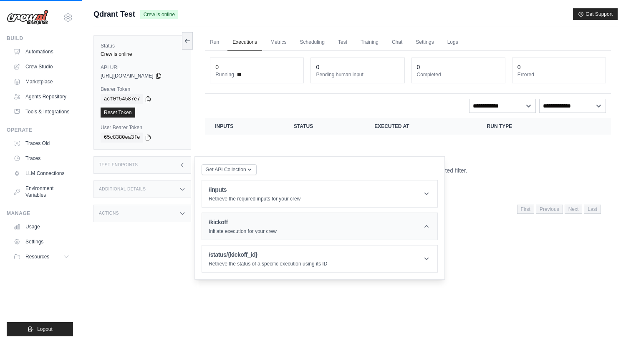
click at [265, 228] on p "Initiate execution for your crew" at bounding box center [243, 231] width 68 height 7
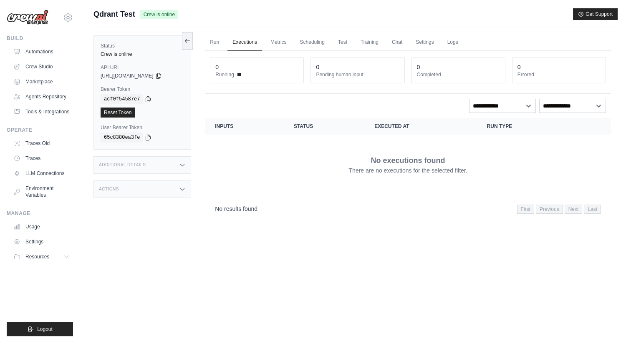
click at [156, 169] on div "Additional Details" at bounding box center [142, 165] width 98 height 18
click at [169, 168] on div "Test Endpoints" at bounding box center [142, 165] width 98 height 18
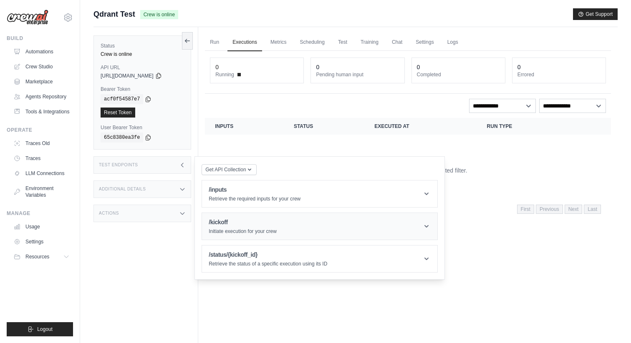
click at [215, 215] on header "/kickoff Initiate execution for your crew" at bounding box center [319, 226] width 235 height 27
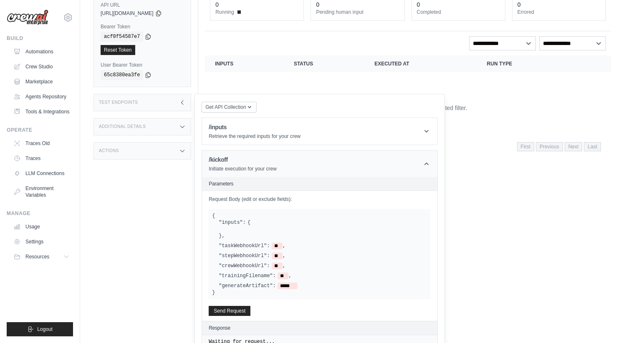
scroll to position [108, 0]
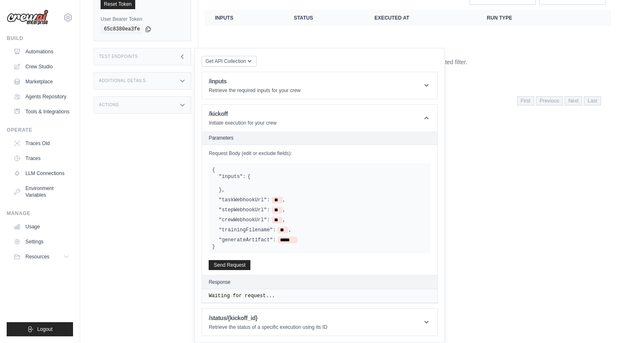
click at [228, 183] on div at bounding box center [323, 183] width 209 height 7
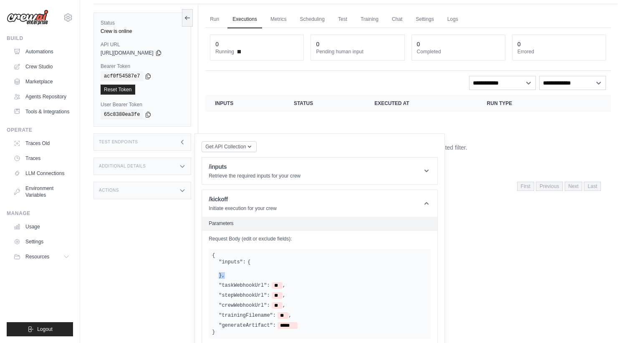
scroll to position [0, 0]
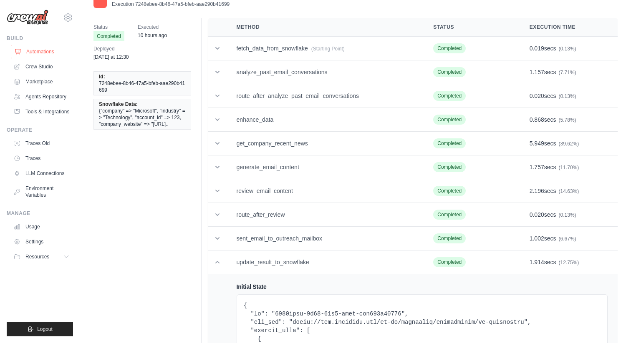
click at [48, 53] on link "Automations" at bounding box center [42, 51] width 63 height 13
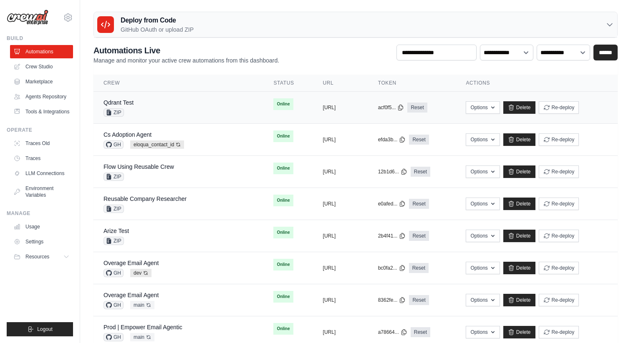
click at [125, 98] on td "Qdrant Test ZIP" at bounding box center [178, 108] width 170 height 32
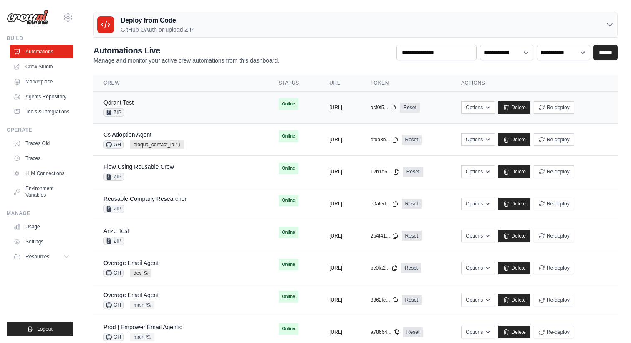
click at [131, 104] on link "Qdrant Test" at bounding box center [118, 102] width 30 height 7
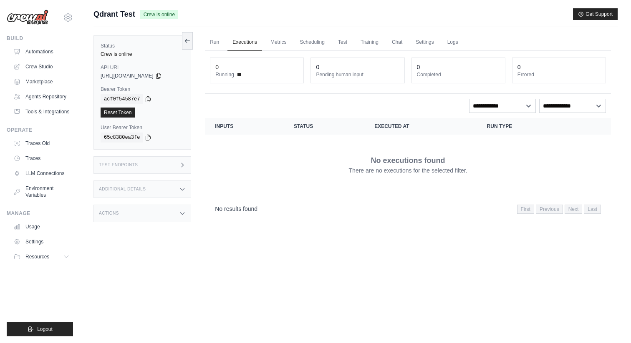
click at [137, 164] on h3 "Test Endpoints" at bounding box center [118, 165] width 39 height 5
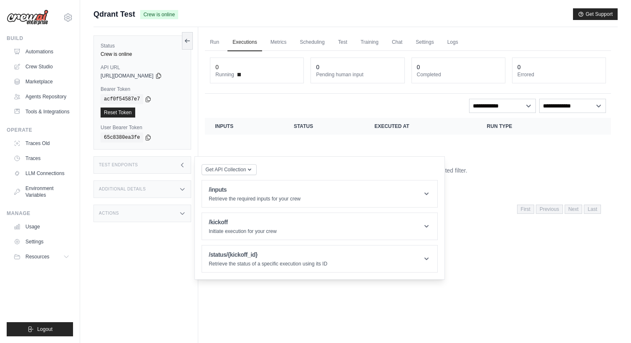
click at [203, 212] on div "Get API Collection Postman API Collection /inputs Retrieve the required inputs …" at bounding box center [320, 218] width 236 height 109
click at [227, 227] on div "/kickoff Initiate execution for your crew" at bounding box center [243, 226] width 68 height 17
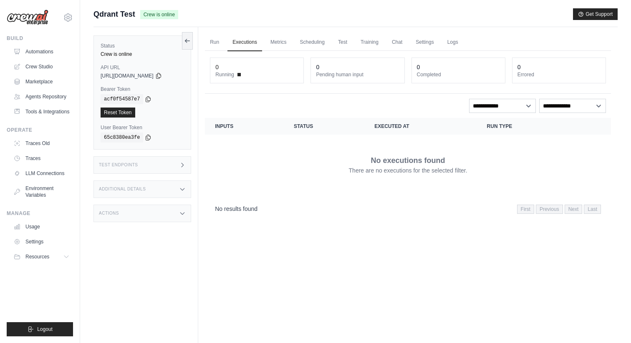
click at [159, 164] on div "Test Endpoints" at bounding box center [142, 165] width 98 height 18
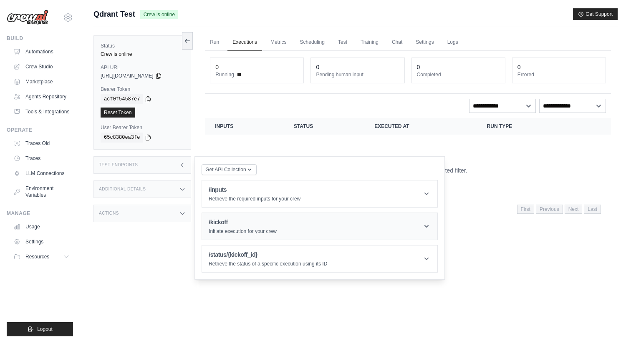
click at [232, 227] on div "/kickoff Initiate execution for your crew" at bounding box center [243, 226] width 68 height 17
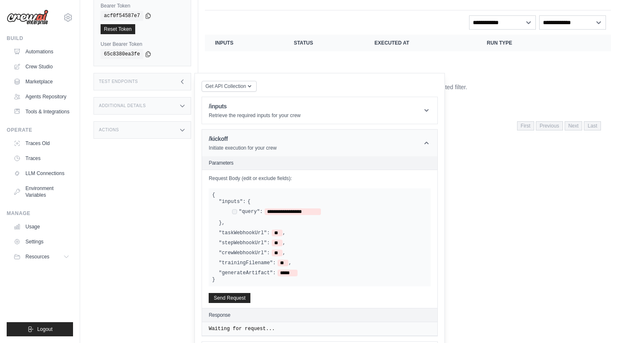
scroll to position [116, 0]
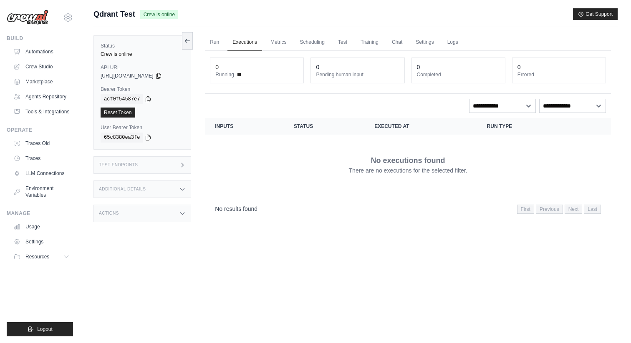
click at [186, 163] on div "Test Endpoints" at bounding box center [142, 165] width 98 height 18
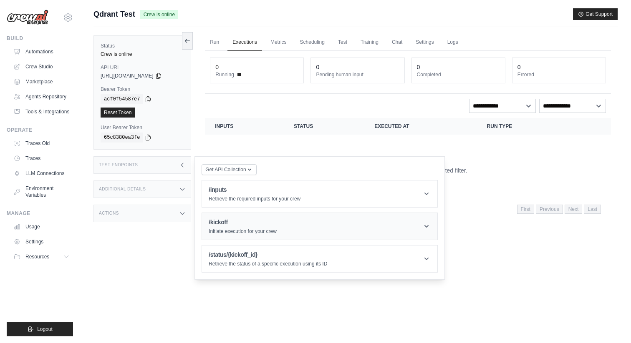
click at [222, 214] on header "/kickoff Initiate execution for your crew" at bounding box center [319, 226] width 235 height 27
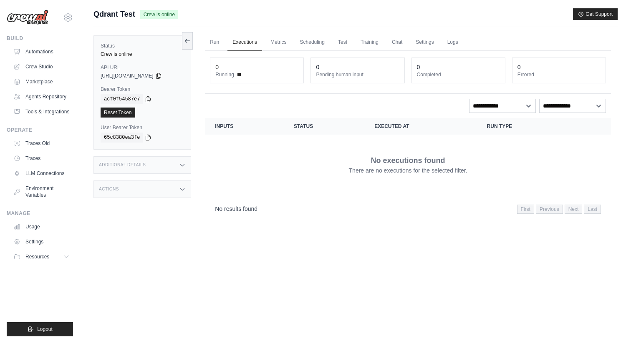
click at [169, 194] on div "Actions" at bounding box center [142, 190] width 98 height 18
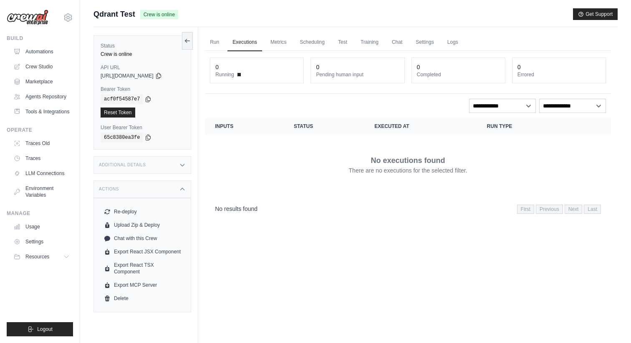
scroll to position [35, 0]
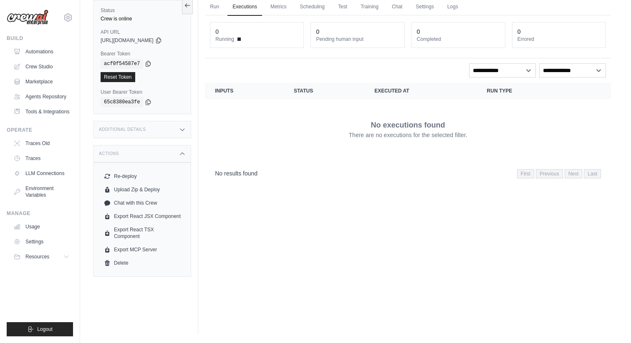
click at [182, 156] on icon at bounding box center [182, 154] width 7 height 7
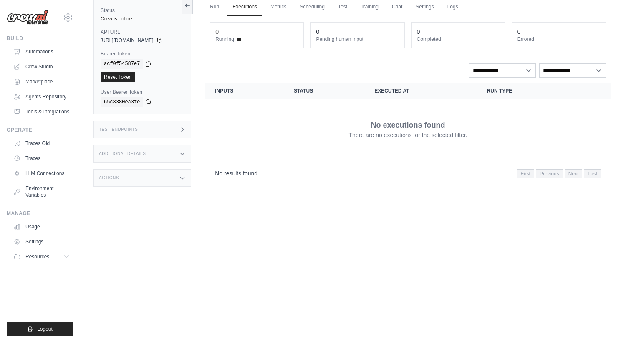
click at [173, 131] on div "Test Endpoints" at bounding box center [142, 130] width 98 height 18
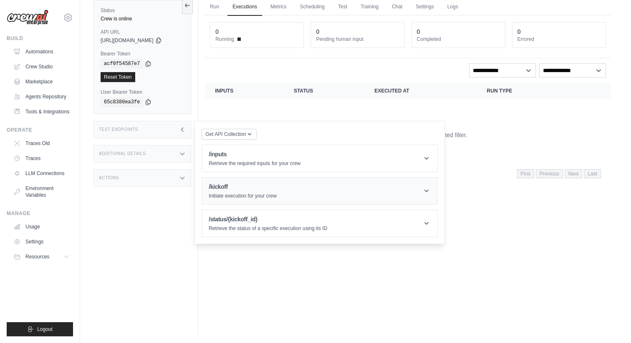
click at [230, 197] on p "Initiate execution for your crew" at bounding box center [243, 196] width 68 height 7
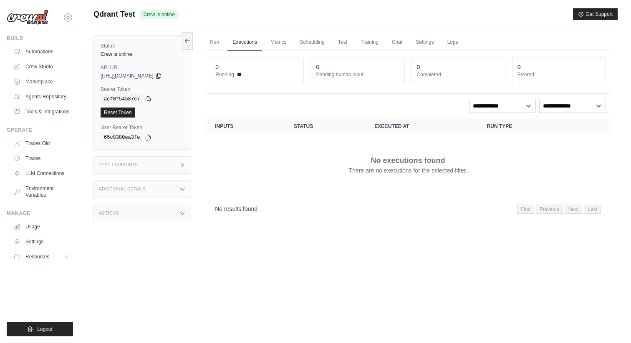
click at [174, 164] on div "Test Endpoints" at bounding box center [142, 165] width 98 height 18
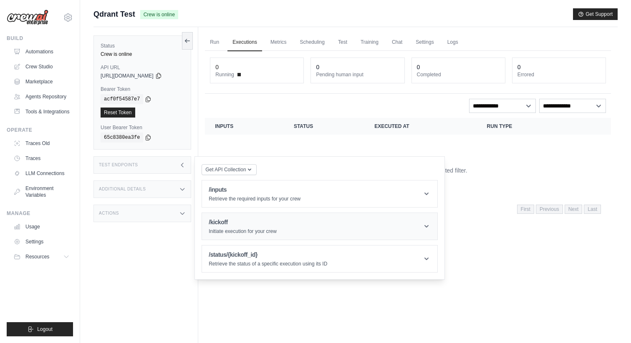
click at [226, 227] on div "/kickoff Initiate execution for your crew" at bounding box center [243, 226] width 68 height 17
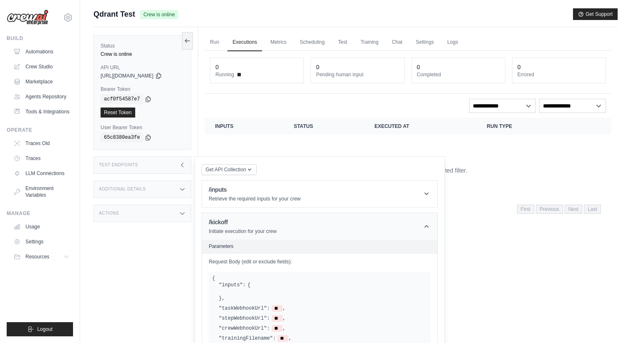
scroll to position [108, 0]
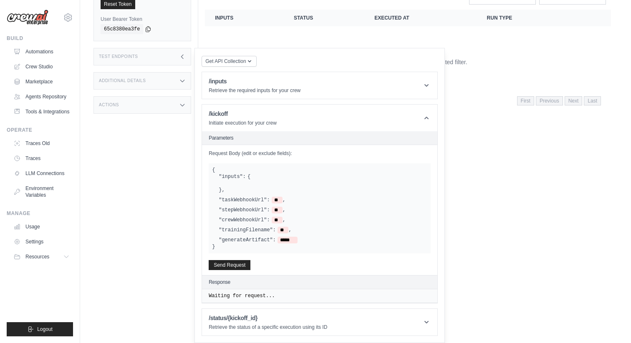
click at [238, 178] on label ""inputs":" at bounding box center [232, 177] width 27 height 7
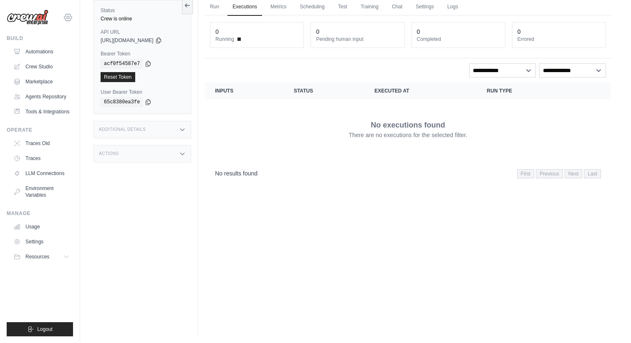
click at [67, 16] on icon at bounding box center [68, 17] width 3 height 3
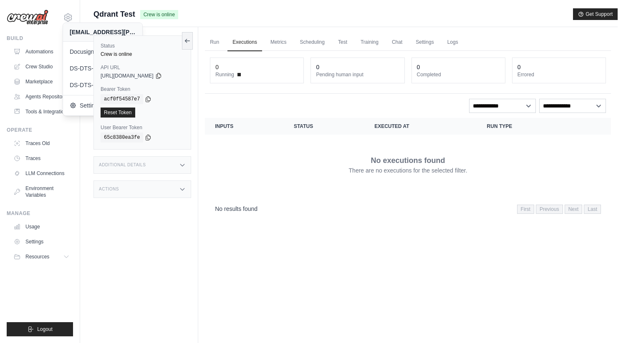
click at [228, 187] on div "No executions found There are no executions for the selected filter." at bounding box center [408, 164] width 386 height 47
click at [168, 166] on div "Test Endpoints" at bounding box center [142, 165] width 98 height 18
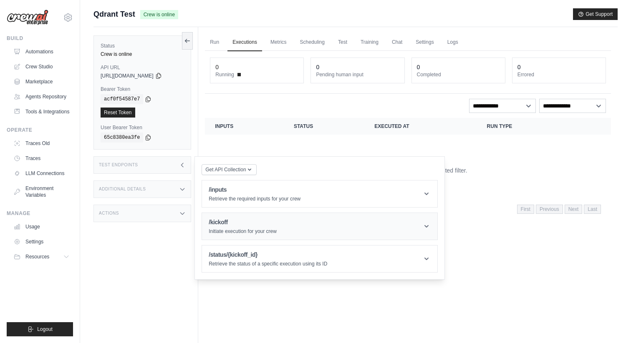
click at [247, 230] on p "Initiate execution for your crew" at bounding box center [243, 231] width 68 height 7
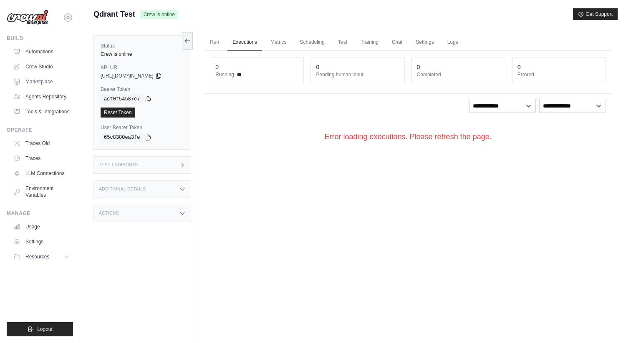
click at [120, 167] on h3 "Test Endpoints" at bounding box center [118, 165] width 39 height 5
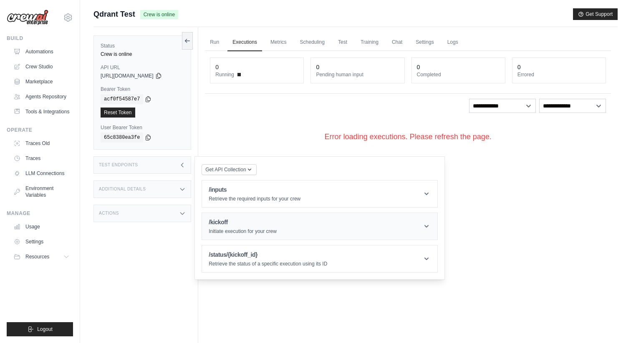
click at [229, 222] on h1 "/kickoff" at bounding box center [243, 222] width 68 height 8
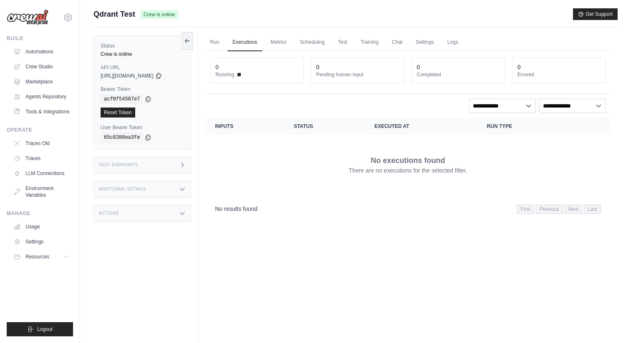
click at [163, 161] on div "Test Endpoints" at bounding box center [142, 165] width 98 height 18
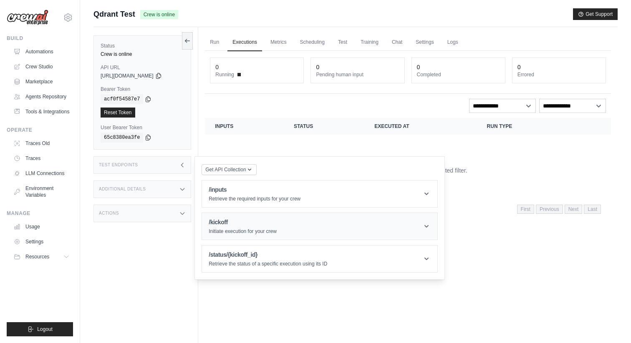
click at [236, 229] on p "Initiate execution for your crew" at bounding box center [243, 231] width 68 height 7
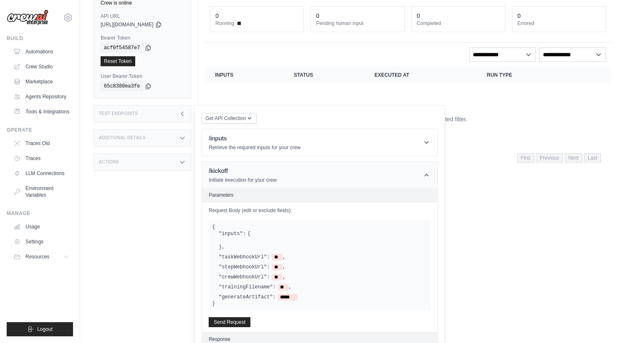
scroll to position [108, 0]
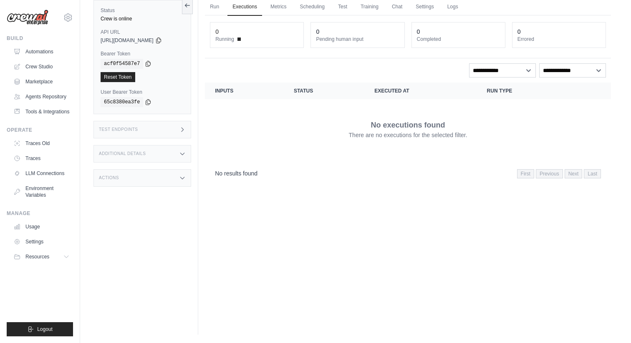
scroll to position [35, 0]
click at [149, 131] on div "Test Endpoints" at bounding box center [142, 130] width 98 height 18
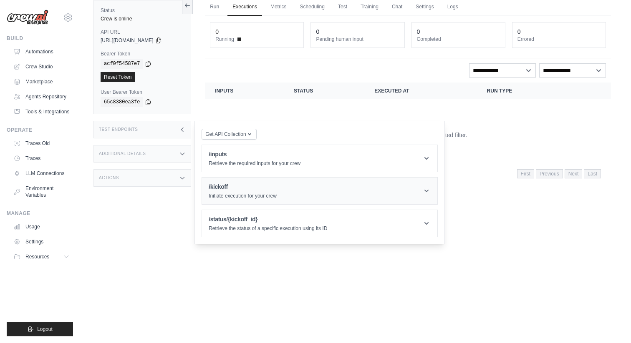
click at [215, 178] on header "/kickoff Initiate execution for your crew" at bounding box center [319, 191] width 235 height 27
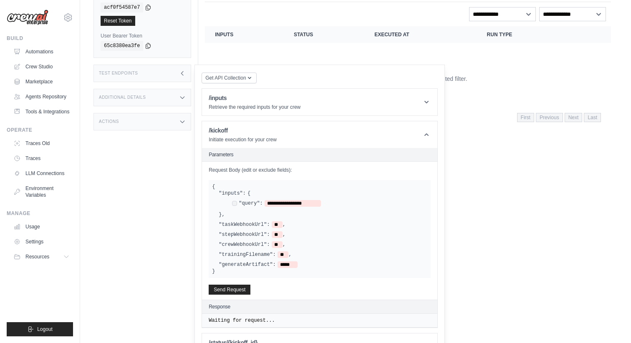
scroll to position [93, 0]
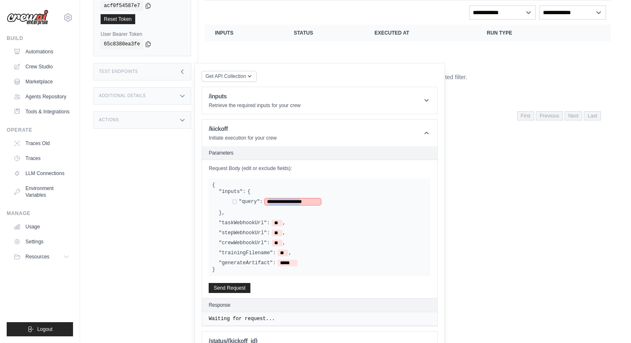
drag, startPoint x: 315, startPoint y: 202, endPoint x: 271, endPoint y: 204, distance: 43.8
click at [271, 204] on span "**********" at bounding box center [293, 202] width 56 height 7
paste span
click at [237, 291] on button "Send Request" at bounding box center [230, 288] width 42 height 10
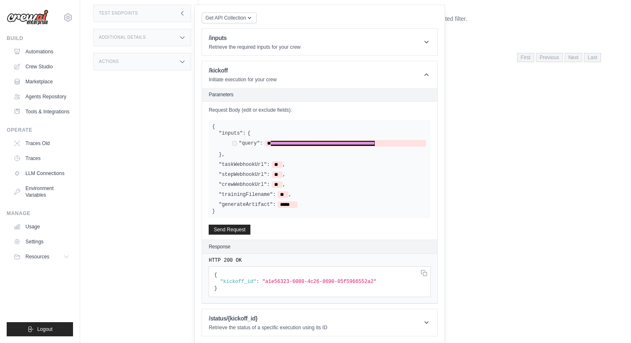
scroll to position [0, 0]
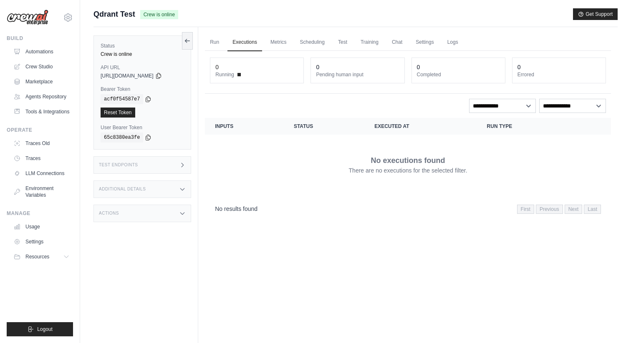
click at [157, 169] on div "Test Endpoints" at bounding box center [142, 165] width 98 height 18
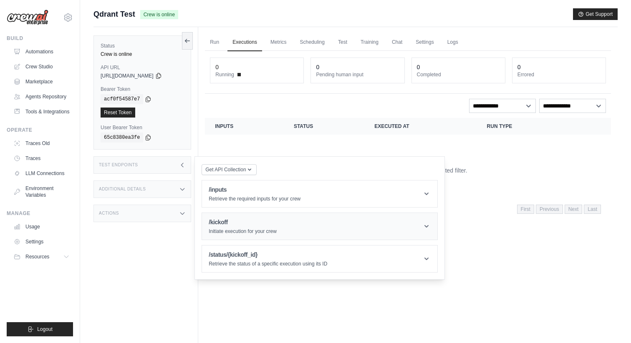
click at [220, 222] on h1 "/kickoff" at bounding box center [243, 222] width 68 height 8
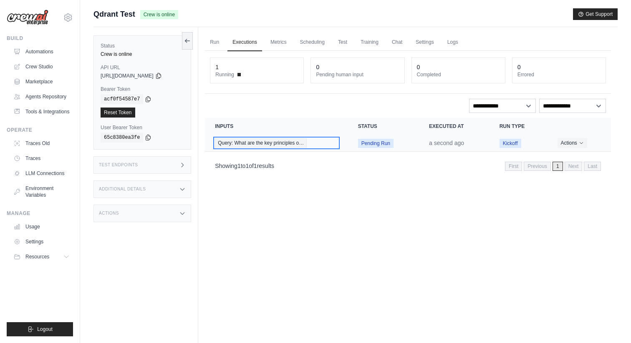
click at [303, 139] on span "Query: What are the key principles o…" at bounding box center [261, 143] width 92 height 9
click at [282, 141] on span "Query: What are the key principles o…" at bounding box center [261, 143] width 92 height 9
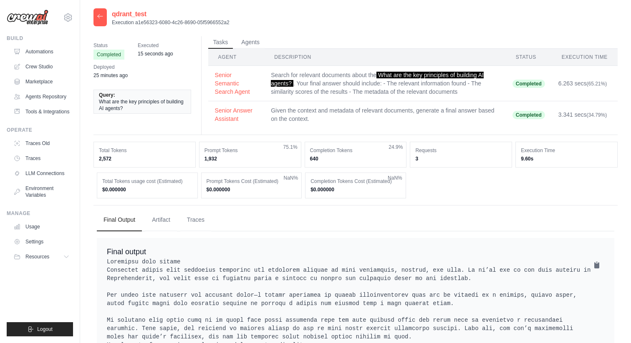
click at [322, 110] on td "Given the context and metadata of relevant documents, generate a final answer b…" at bounding box center [385, 114] width 242 height 27
click at [339, 108] on td "Given the context and metadata of relevant documents, generate a final answer b…" at bounding box center [385, 114] width 242 height 27
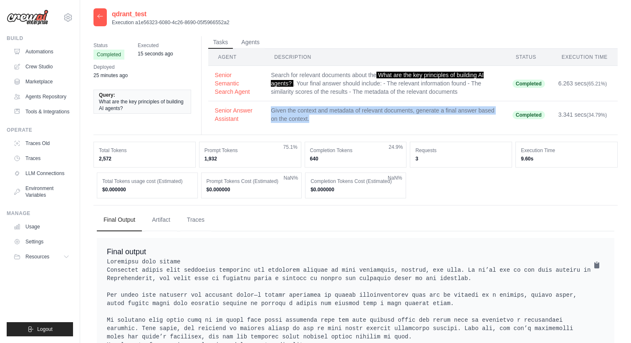
click at [339, 108] on td "Given the context and metadata of relevant documents, generate a final answer b…" at bounding box center [385, 114] width 242 height 27
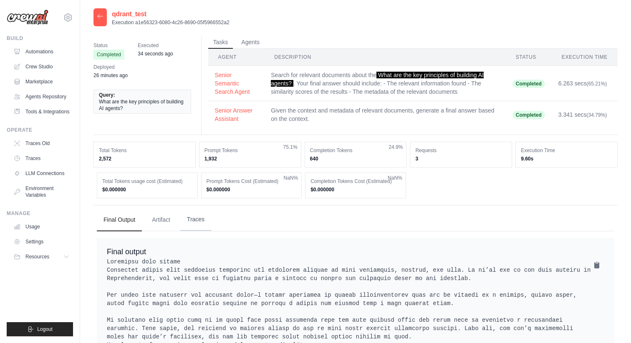
click at [197, 221] on button "Traces" at bounding box center [195, 220] width 31 height 23
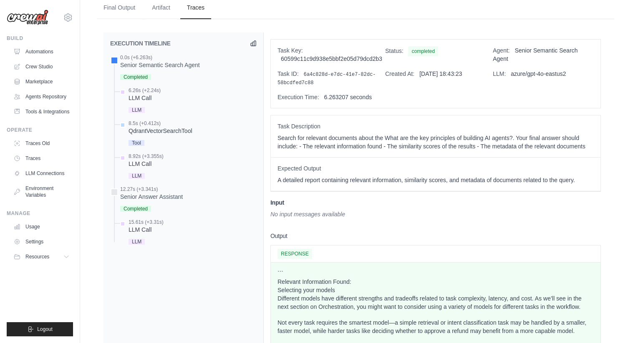
scroll to position [202, 0]
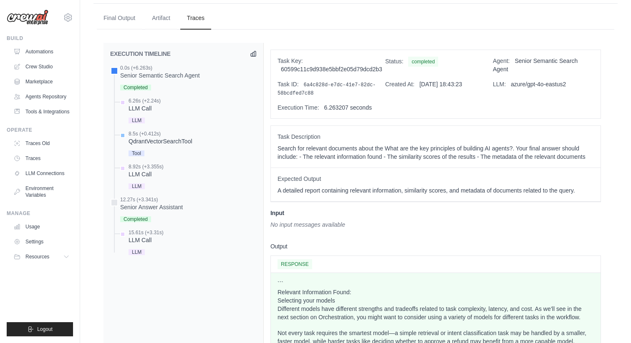
click at [170, 136] on div "8.5s (+0.412s)" at bounding box center [161, 134] width 64 height 7
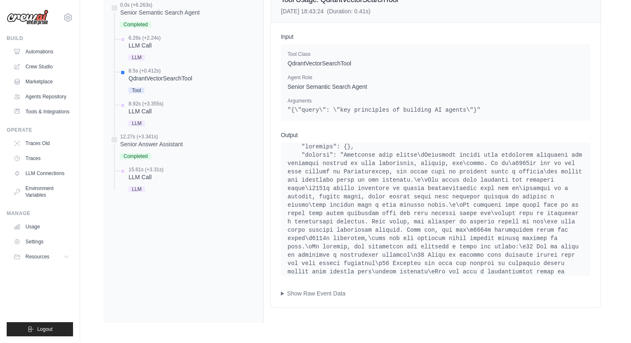
scroll to position [94, 0]
